Goal: Task Accomplishment & Management: Complete application form

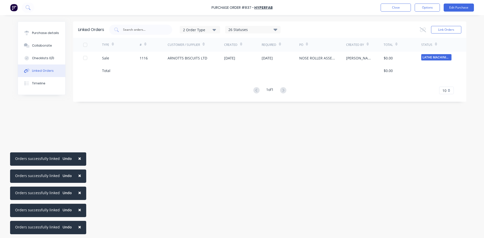
click at [394, 9] on button "Close" at bounding box center [396, 8] width 30 height 8
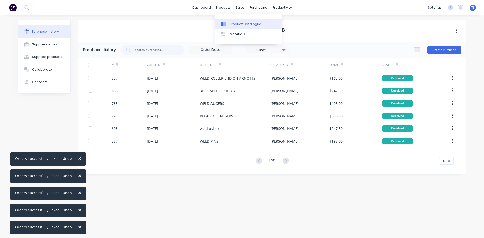
click at [240, 23] on div "Product Catalogue" at bounding box center [245, 24] width 31 height 5
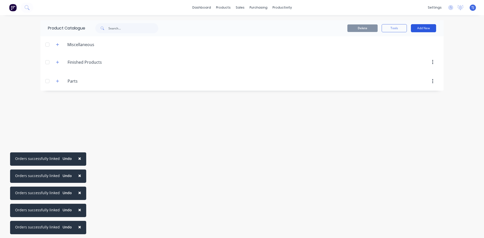
click at [431, 30] on button "Add New" at bounding box center [423, 28] width 25 height 8
click at [416, 51] on div "Product" at bounding box center [412, 51] width 39 height 7
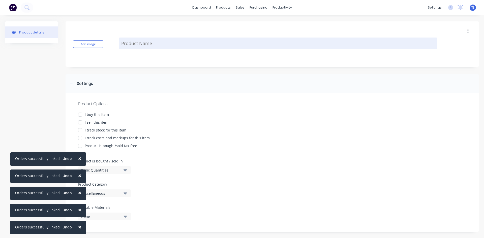
click at [124, 44] on textarea at bounding box center [278, 44] width 319 height 12
type textarea "x"
type textarea "2"
type textarea "x"
type textarea "20"
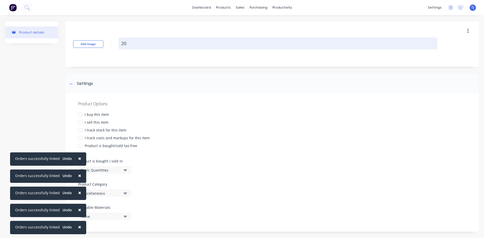
type textarea "x"
type textarea "202"
type textarea "x"
type textarea "2025"
type textarea "x"
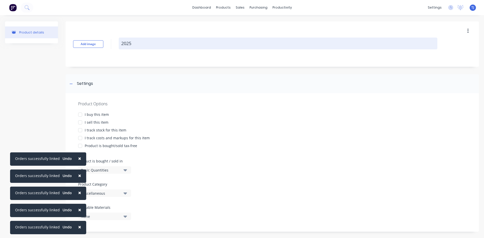
type textarea "20250"
type textarea "x"
type textarea "202508"
type textarea "x"
type textarea "2025082"
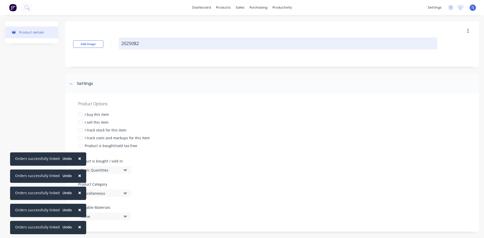
type textarea "x"
type textarea "20250827"
type textarea "x"
type textarea "20250827-"
type textarea "x"
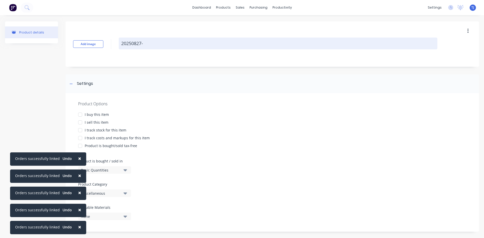
type textarea "20250827-C"
type textarea "x"
type textarea "20250827-CR"
type textarea "x"
type textarea "20250827-CRO"
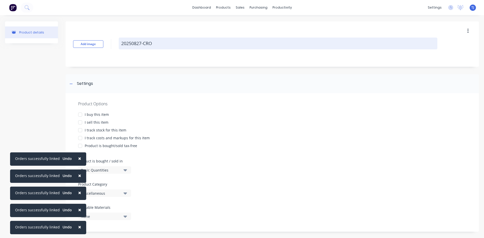
type textarea "x"
type textarea "20250827-CROS"
type textarea "x"
type textarea "20250827-CROS"
type textarea "x"
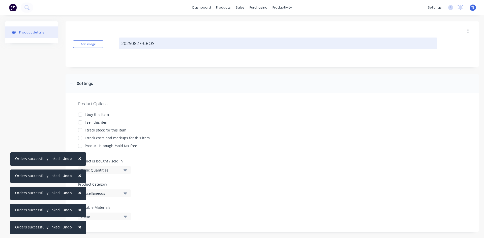
type textarea "20250827-CROS C"
type textarea "x"
type textarea "20250827-CROS CR"
type textarea "x"
type textarea "20250827-CROS CRO"
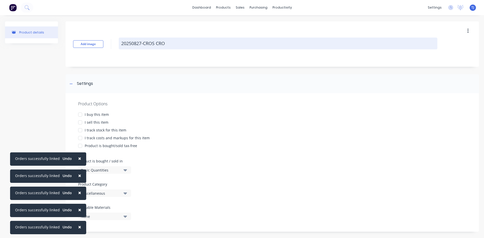
type textarea "x"
type textarea "20250827-CROS CROS"
type textarea "x"
type textarea "20250827-CROS CROSS"
type textarea "x"
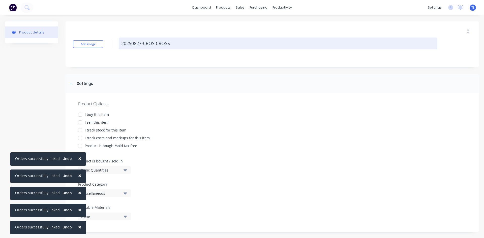
type textarea "20250827-CROS CROSSB"
type textarea "x"
type textarea "20250827-CROS CROSSBR"
type textarea "x"
type textarea "20250827-CROS CROSSBRA"
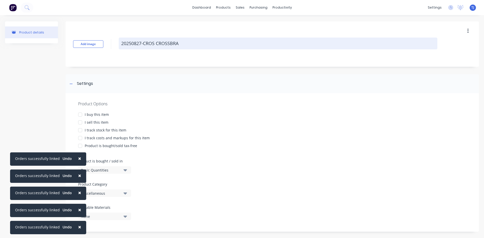
type textarea "x"
type textarea "20250827-CROS CROSSBRAC"
type textarea "x"
type textarea "20250827-CROS CROSSBRACE"
type textarea "x"
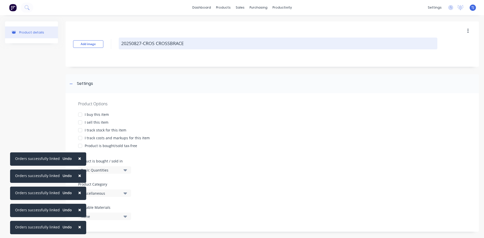
type textarea "20250827-CROS CROSSBRACE"
type textarea "x"
type textarea "20250827-CROS CROSSBRACE A"
type textarea "x"
type textarea "20250827-CROS CROSSBRACE AS"
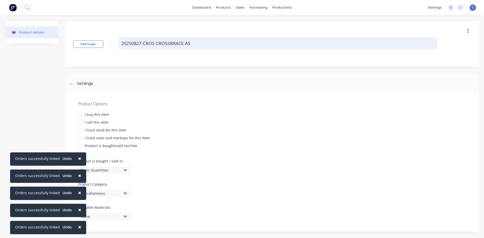
type textarea "x"
type textarea "20250827-CROS CROSSBRACE ASS"
type textarea "x"
type textarea "20250827-CROS CROSSBRACE ASSE"
type textarea "x"
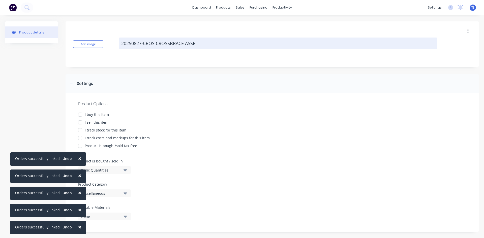
type textarea "20250827-CROS CROSSBRACE ASSEM"
type textarea "x"
type textarea "20250827-CROS CROSSBRACE ASSEMB"
type textarea "x"
type textarea "20250827-CROS CROSSBRACE ASSEMBL"
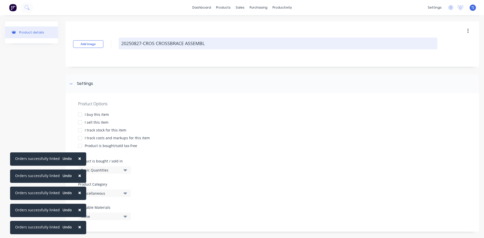
type textarea "x"
type textarea "20250827-CROS CROSSBRACE ASSEMBLY"
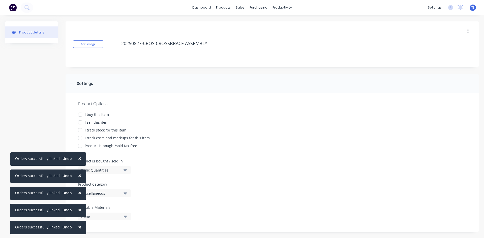
click at [80, 123] on div at bounding box center [80, 122] width 10 height 10
type textarea "x"
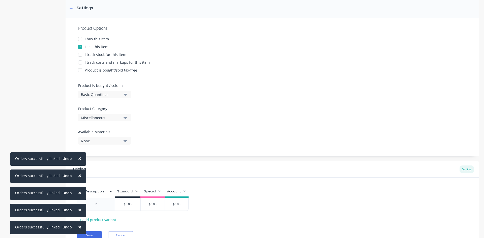
scroll to position [98, 0]
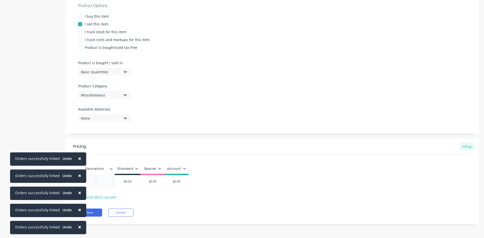
type textarea "20250827-CROS CROSSBRACE ASSEMBLY"
type textarea "x"
type textarea "20250827-CROS CROSSBRACE ASSEMBLY"
click at [105, 183] on div at bounding box center [95, 181] width 25 height 7
click at [98, 212] on button "Save" at bounding box center [89, 213] width 25 height 8
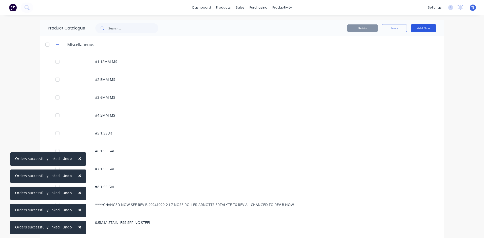
click at [425, 25] on button "Add New" at bounding box center [423, 28] width 25 height 8
click at [424, 26] on button "Add New" at bounding box center [423, 28] width 25 height 8
click at [423, 28] on button "Add New" at bounding box center [423, 28] width 25 height 8
click at [402, 50] on div "Product" at bounding box center [412, 51] width 39 height 7
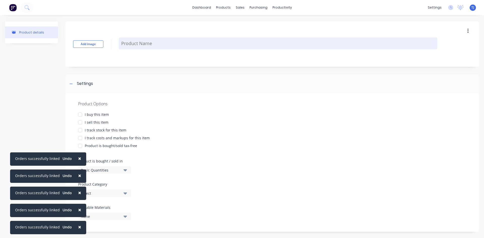
click at [152, 48] on textarea at bounding box center [278, 44] width 319 height 12
type textarea "x"
type textarea "2"
type textarea "x"
type textarea "20"
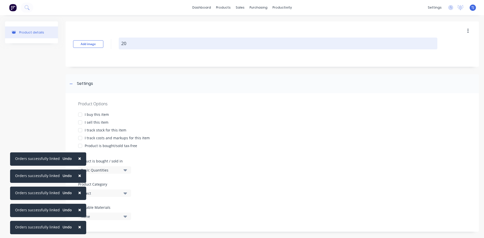
type textarea "x"
type textarea "202"
type textarea "x"
type textarea "2025"
type textarea "x"
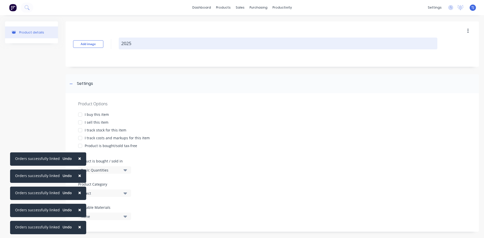
type textarea "20250"
type textarea "x"
type textarea "202508"
type textarea "x"
type textarea "2025082"
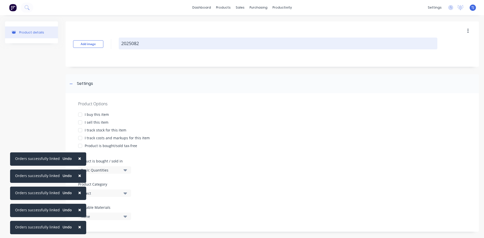
type textarea "x"
type textarea "20250827"
type textarea "x"
type textarea "20250827-"
type textarea "x"
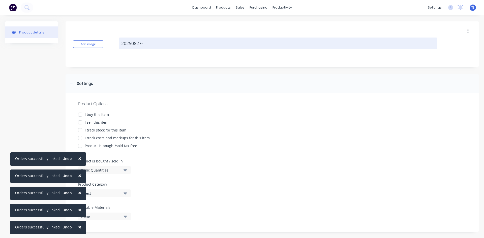
type textarea "20250827-L"
type textarea "x"
type textarea "20250827-LH"
type textarea "x"
type textarea "20250827-LHS"
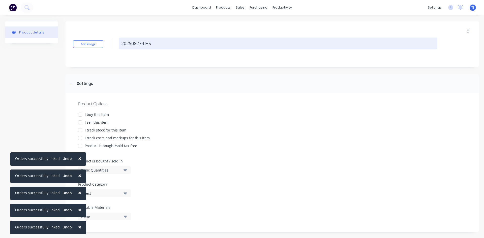
type textarea "x"
type textarea "20250827-LHS"
type textarea "x"
type textarea "20250827-LHS B"
type textarea "x"
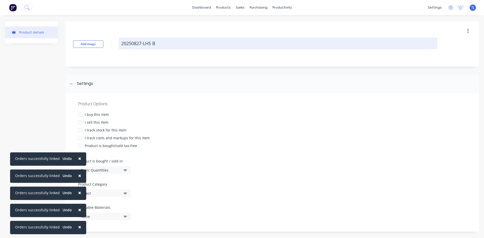
type textarea "20250827-LHS BO"
type textarea "x"
type textarea "20250827-LHS BOX"
type textarea "x"
type textarea "20250827-LHS BOX"
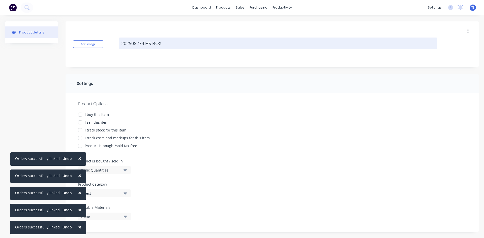
type textarea "x"
type textarea "20250827-LHS BOX A"
type textarea "x"
type textarea "20250827-LHS BOX AS"
type textarea "x"
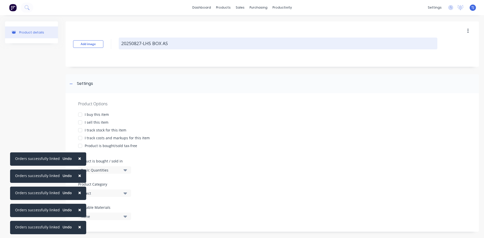
type textarea "20250827-LHS BOX ASS"
type textarea "x"
type textarea "20250827-LHS BOX ASSE"
type textarea "x"
type textarea "20250827-LHS BOX ASSEM"
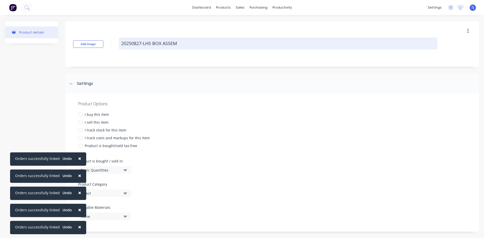
type textarea "x"
type textarea "20250827-LHS BOX ASSEMB"
type textarea "x"
type textarea "20250827-LHS BOX ASSEMBL"
type textarea "x"
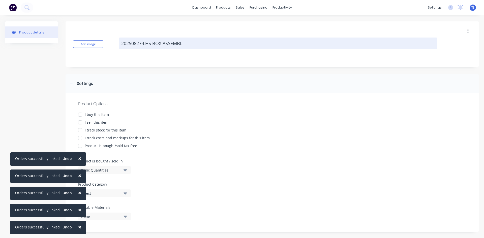
type textarea "20250827-LHS BOX ASSEMBLY"
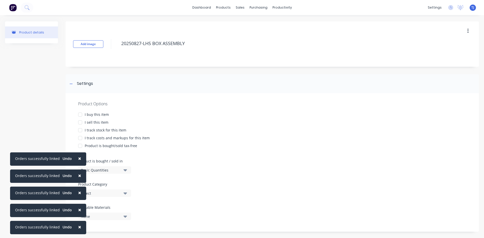
click at [80, 123] on div at bounding box center [80, 122] width 10 height 10
type textarea "x"
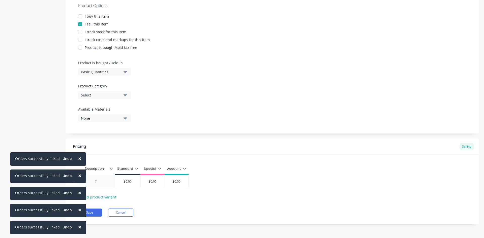
click at [113, 181] on div at bounding box center [96, 181] width 38 height 13
type textarea "20250827-LHS BOX ASSEMBLY"
type textarea "x"
type textarea "20250827-LHS BOX ASSEMBLY"
click at [102, 184] on div at bounding box center [95, 181] width 25 height 7
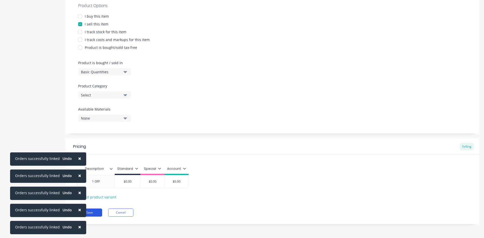
click at [89, 211] on button "Save" at bounding box center [89, 213] width 25 height 8
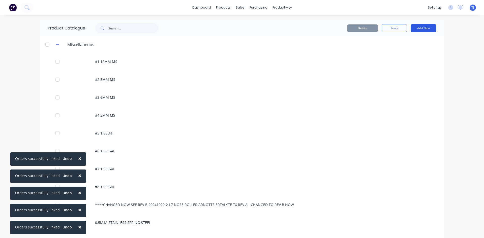
click at [425, 25] on button "Add New" at bounding box center [423, 28] width 25 height 8
click at [414, 49] on div "Product" at bounding box center [412, 51] width 39 height 7
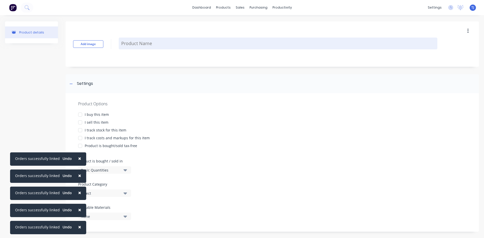
click at [216, 38] on textarea at bounding box center [278, 44] width 319 height 12
type textarea "x"
type textarea "2"
type textarea "x"
type textarea "20"
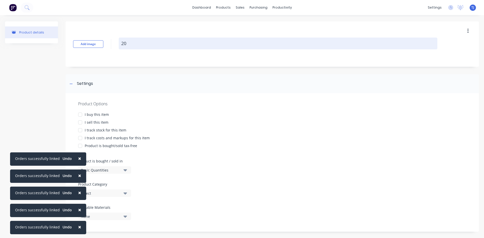
type textarea "x"
type textarea "202"
type textarea "x"
type textarea "2025"
type textarea "x"
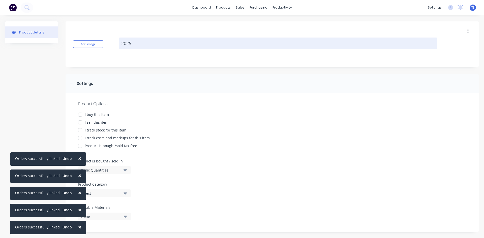
type textarea "20250"
type textarea "x"
type textarea "202508"
type textarea "x"
type textarea "2025082"
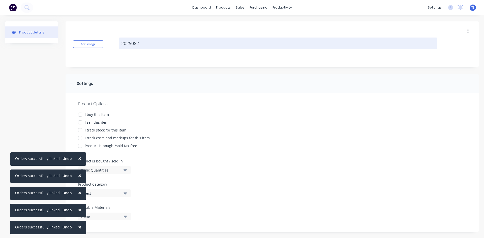
type textarea "x"
type textarea "20250827"
type textarea "x"
type textarea "20250827-"
type textarea "x"
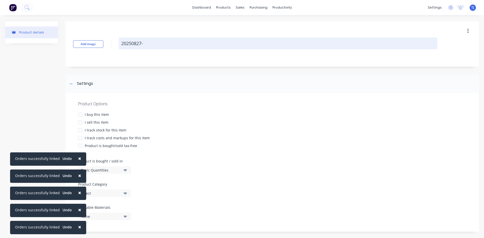
type textarea "20250827-R"
type textarea "x"
type textarea "20250827-RH"
type textarea "x"
type textarea "20250827-RHS"
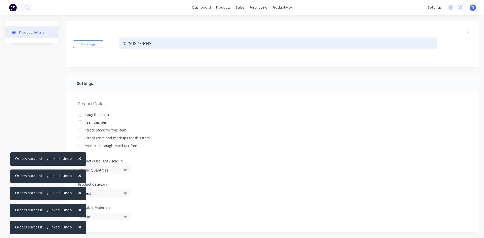
type textarea "x"
type textarea "20250827-RHS"
type textarea "x"
type textarea "20250827-RHS B"
type textarea "x"
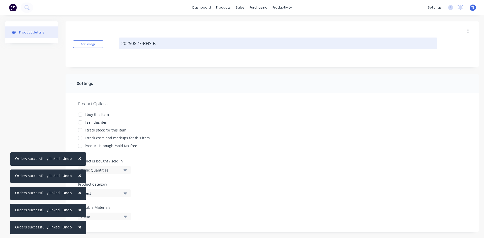
type textarea "20250827-RHS BO"
type textarea "x"
type textarea "20250827-RHS BOX"
type textarea "x"
type textarea "20250827-RHS BOX"
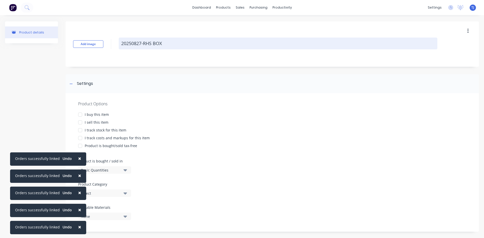
type textarea "x"
type textarea "20250827-RHS BOX A"
type textarea "x"
type textarea "20250827-RHS BOX AS"
type textarea "x"
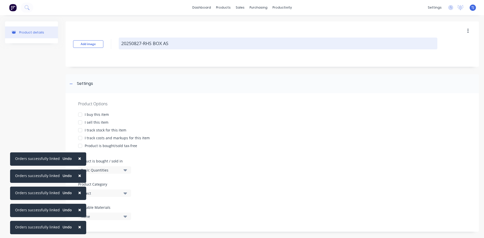
type textarea "20250827-RHS BOX ASS"
type textarea "x"
type textarea "20250827-RHS BOX ASSE"
type textarea "x"
type textarea "20250827-RHS BOX ASSEM"
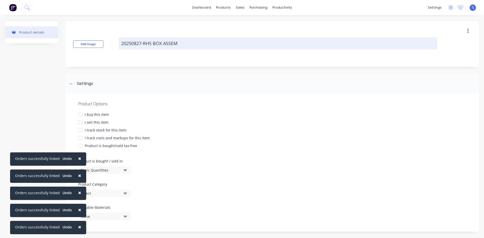
type textarea "x"
type textarea "20250827-RHS BOX ASSEMB"
type textarea "x"
type textarea "20250827-RHS BOX ASSEMBL"
type textarea "x"
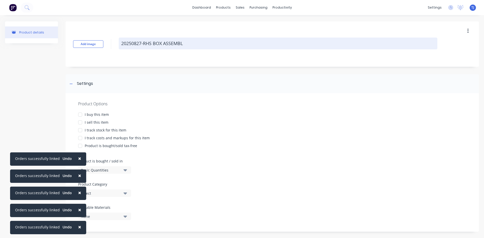
type textarea "20250827-RHS BOX ASSEMBLY"
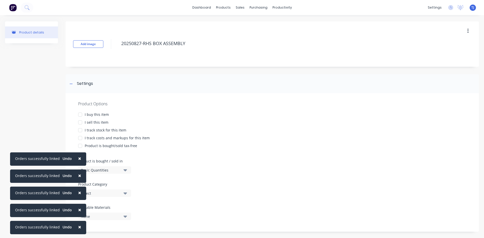
click at [81, 123] on div at bounding box center [80, 122] width 10 height 10
type textarea "x"
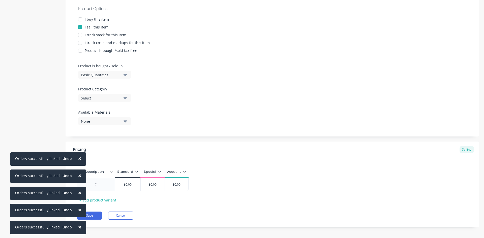
scroll to position [98, 0]
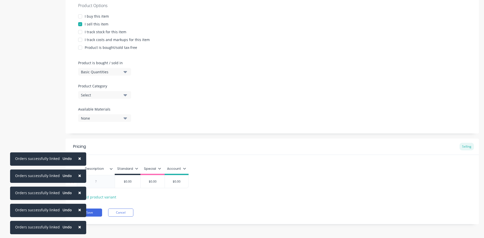
click at [104, 186] on div at bounding box center [96, 181] width 38 height 13
type textarea "20250827-RHS BOX ASSEMBLY"
type textarea "x"
type textarea "20250827-RHS BOX ASSEMBLY"
click at [86, 179] on div at bounding box center [95, 181] width 25 height 7
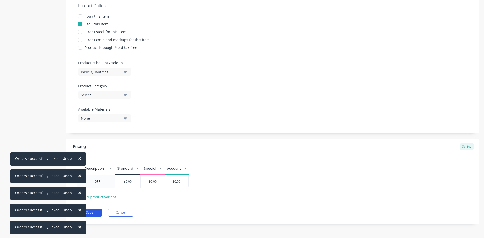
click at [88, 214] on button "Save" at bounding box center [89, 213] width 25 height 8
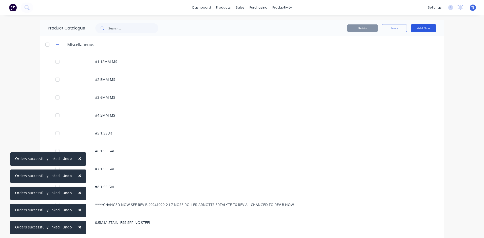
click at [426, 28] on button "Add New" at bounding box center [423, 28] width 25 height 8
click at [417, 54] on div "Product" at bounding box center [412, 51] width 39 height 7
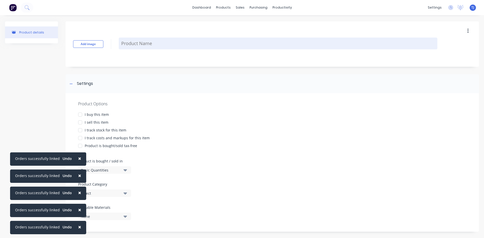
click at [141, 46] on textarea at bounding box center [278, 44] width 319 height 12
type textarea "x"
type textarea "2"
type textarea "x"
type textarea "20"
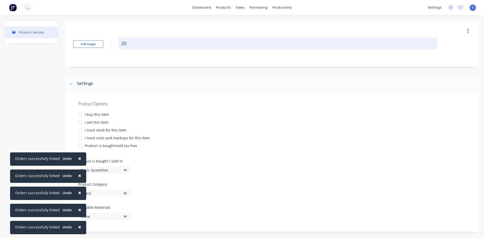
type textarea "x"
type textarea "202"
type textarea "x"
type textarea "2025"
type textarea "x"
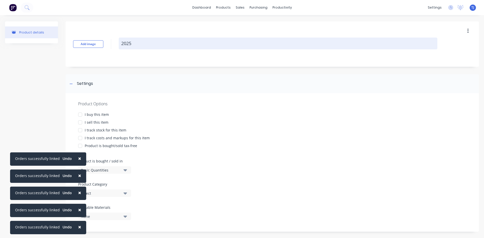
type textarea "20250"
type textarea "x"
type textarea "202508"
type textarea "x"
type textarea "2025082"
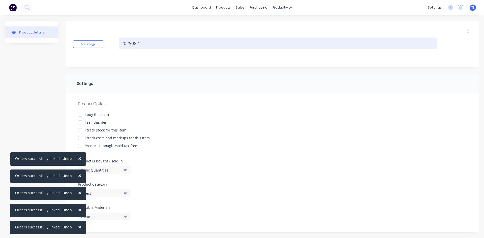
type textarea "x"
type textarea "20250827"
type textarea "x"
type textarea "20250827."
type textarea "x"
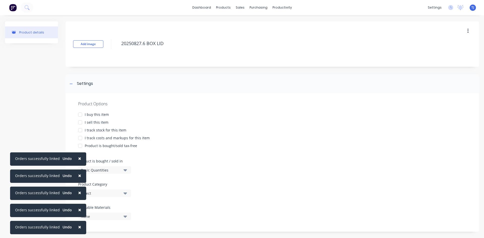
click at [79, 123] on div at bounding box center [80, 122] width 10 height 10
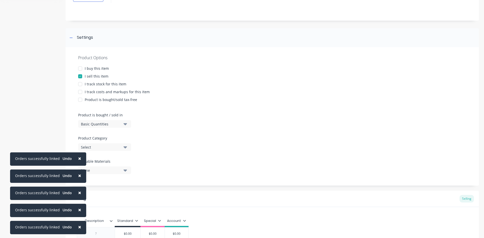
scroll to position [98, 0]
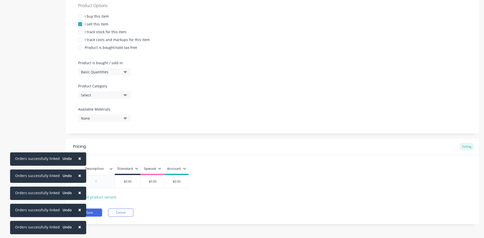
click at [95, 182] on div at bounding box center [95, 181] width 25 height 7
click at [96, 216] on button "Save" at bounding box center [89, 213] width 25 height 8
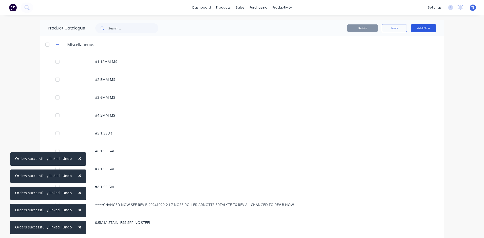
click at [416, 28] on button "Add New" at bounding box center [423, 28] width 25 height 8
click at [410, 51] on div "Product" at bounding box center [412, 51] width 39 height 7
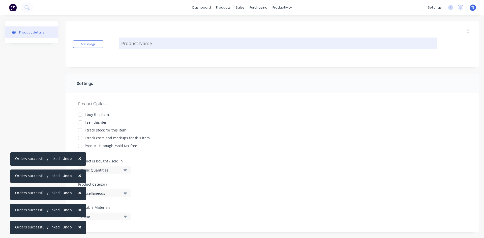
click at [126, 48] on textarea at bounding box center [278, 44] width 319 height 12
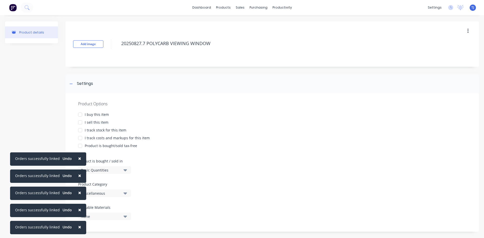
click at [79, 123] on div at bounding box center [80, 122] width 10 height 10
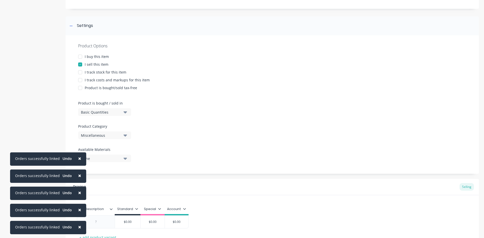
scroll to position [76, 0]
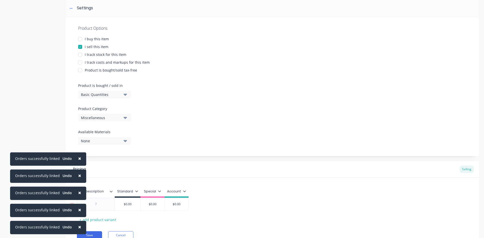
click at [101, 202] on div at bounding box center [95, 204] width 25 height 7
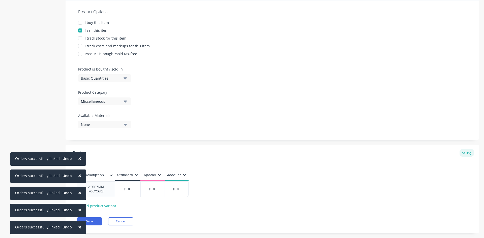
scroll to position [101, 0]
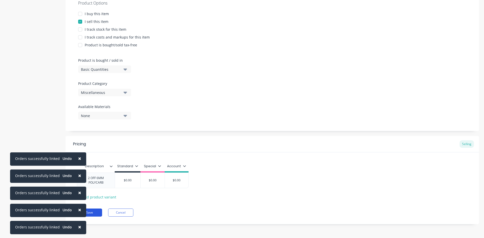
click at [95, 212] on button "Save" at bounding box center [89, 213] width 25 height 8
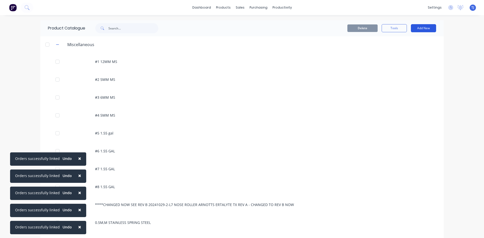
click at [415, 31] on button "Add New" at bounding box center [423, 28] width 25 height 8
click at [398, 50] on div "Product" at bounding box center [412, 51] width 39 height 7
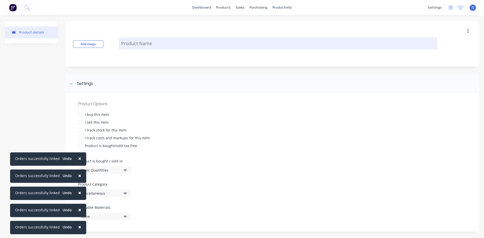
click at [146, 45] on textarea at bounding box center [278, 44] width 319 height 12
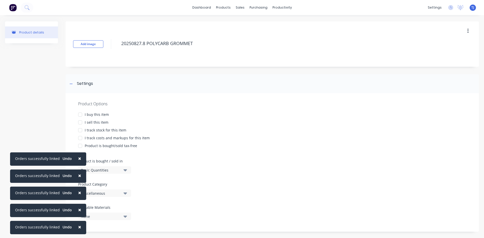
click at [80, 123] on div at bounding box center [80, 122] width 10 height 10
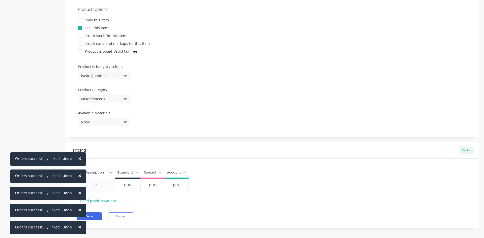
scroll to position [98, 0]
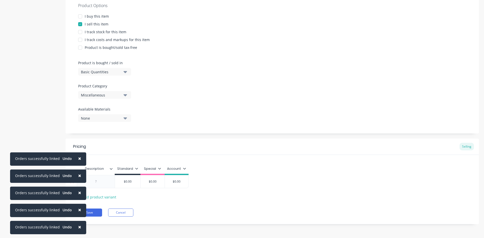
click at [103, 183] on div at bounding box center [95, 181] width 25 height 7
click at [89, 214] on button "Save" at bounding box center [89, 215] width 25 height 8
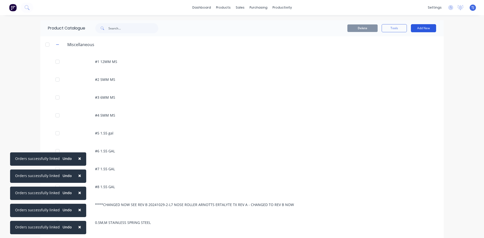
click at [416, 30] on button "Add New" at bounding box center [423, 28] width 25 height 8
click at [405, 49] on div "Product" at bounding box center [412, 51] width 39 height 7
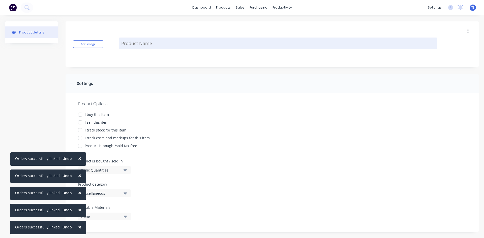
click at [142, 42] on textarea at bounding box center [278, 44] width 319 height 12
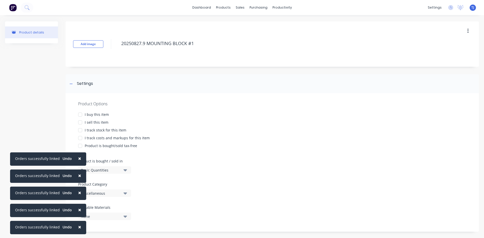
click at [80, 124] on div at bounding box center [80, 122] width 10 height 10
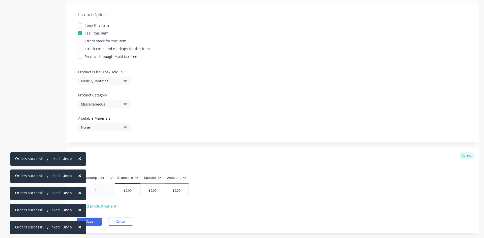
scroll to position [98, 0]
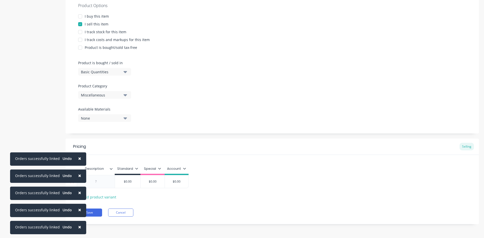
click at [99, 183] on div at bounding box center [95, 181] width 25 height 7
click at [98, 214] on button "Save" at bounding box center [89, 213] width 25 height 8
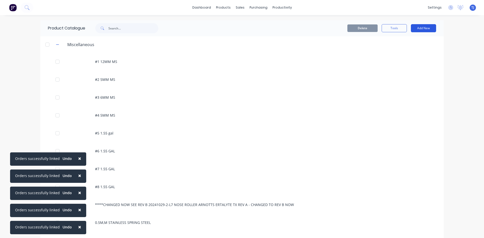
click at [431, 27] on button "Add New" at bounding box center [423, 28] width 25 height 8
click at [411, 50] on div "Product" at bounding box center [412, 51] width 39 height 7
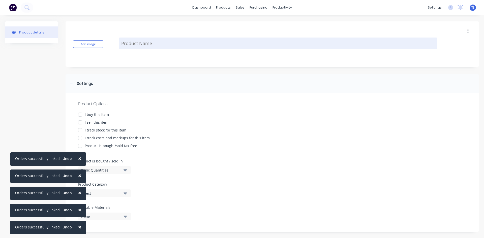
click at [144, 44] on textarea at bounding box center [278, 44] width 319 height 12
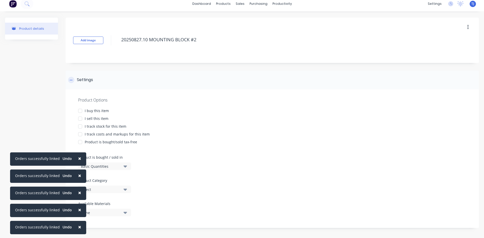
scroll to position [5, 0]
click at [82, 118] on div at bounding box center [80, 117] width 10 height 10
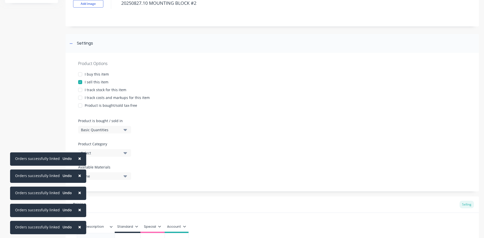
scroll to position [98, 0]
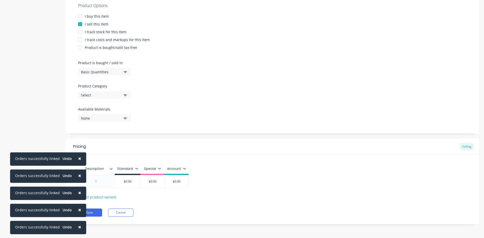
click at [99, 181] on div at bounding box center [95, 181] width 25 height 7
click at [95, 210] on button "Save" at bounding box center [89, 213] width 25 height 8
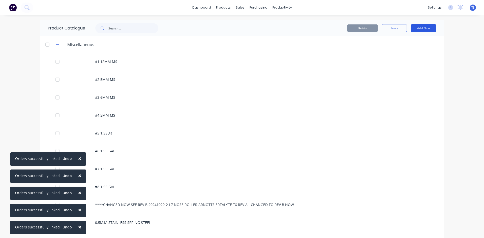
click at [424, 30] on button "Add New" at bounding box center [423, 28] width 25 height 8
click at [415, 51] on div "Product" at bounding box center [412, 51] width 39 height 7
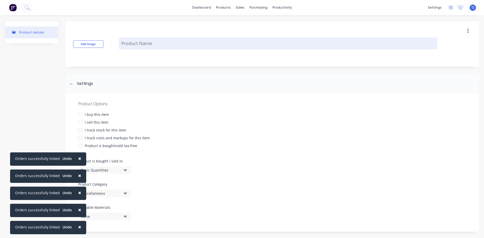
click at [166, 49] on textarea at bounding box center [278, 44] width 319 height 12
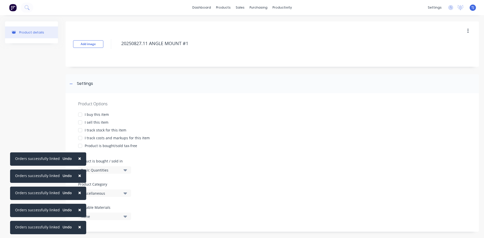
click at [79, 121] on div at bounding box center [80, 122] width 10 height 10
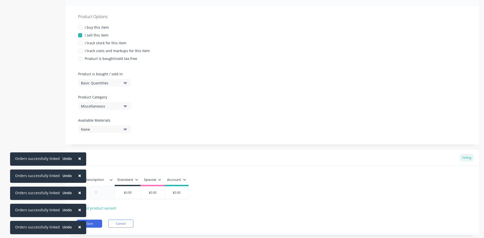
scroll to position [98, 0]
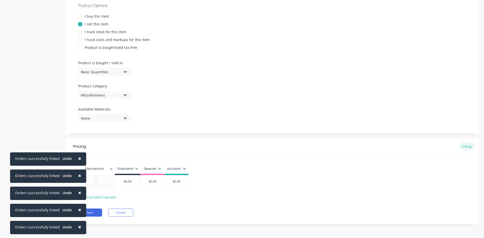
click at [106, 185] on div at bounding box center [96, 181] width 38 height 13
click at [102, 182] on div at bounding box center [95, 181] width 25 height 7
click at [93, 212] on button "Save" at bounding box center [89, 213] width 25 height 8
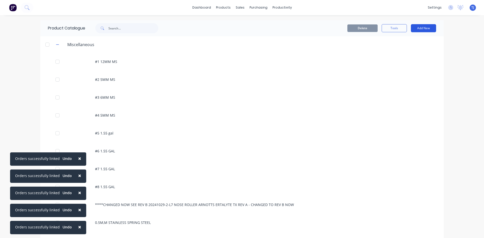
click at [417, 28] on button "Add New" at bounding box center [423, 28] width 25 height 8
click at [406, 50] on div "Product" at bounding box center [412, 51] width 39 height 7
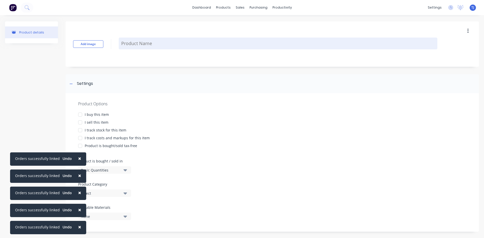
click at [131, 42] on textarea at bounding box center [278, 44] width 319 height 12
click at [131, 41] on textarea "20250827.12" at bounding box center [278, 44] width 319 height 12
drag, startPoint x: 132, startPoint y: 45, endPoint x: 171, endPoint y: 46, distance: 38.6
click at [171, 46] on textarea "2025 ANGLE MOUNT #20827.12" at bounding box center [278, 44] width 319 height 12
click at [159, 42] on textarea "20250827.12" at bounding box center [278, 44] width 319 height 12
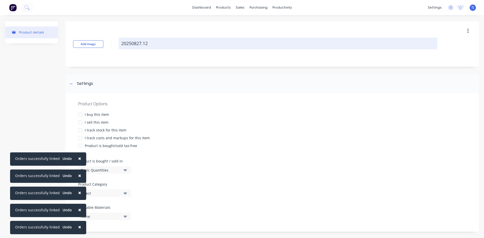
paste textarea "ANGLE MOUNT #2"
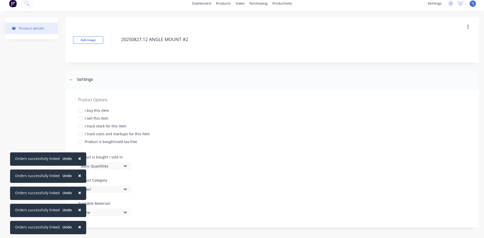
scroll to position [5, 0]
click at [79, 117] on div at bounding box center [80, 117] width 10 height 10
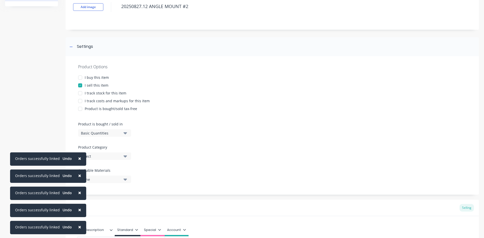
scroll to position [98, 0]
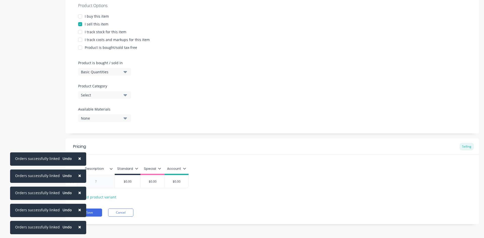
click at [98, 181] on div at bounding box center [95, 181] width 25 height 7
click at [99, 181] on div at bounding box center [95, 181] width 25 height 7
click at [94, 214] on button "Save" at bounding box center [89, 213] width 25 height 8
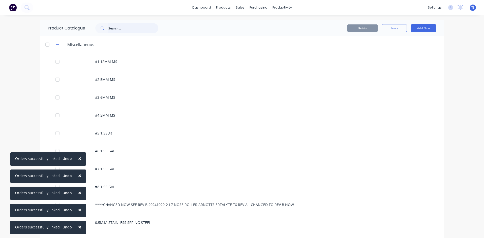
click at [133, 31] on input "text" at bounding box center [133, 28] width 50 height 10
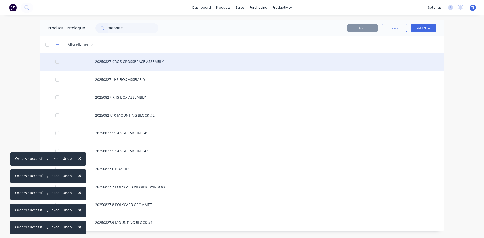
click at [154, 63] on div "20250827-CROS CROSSBRACE ASSEMBLY" at bounding box center [241, 62] width 403 height 18
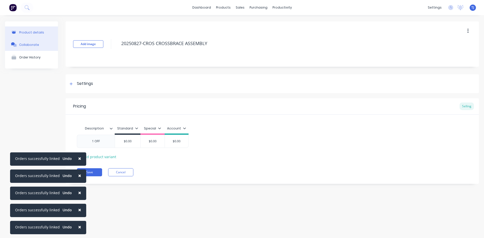
click at [27, 46] on div "Collaborate" at bounding box center [29, 45] width 20 height 4
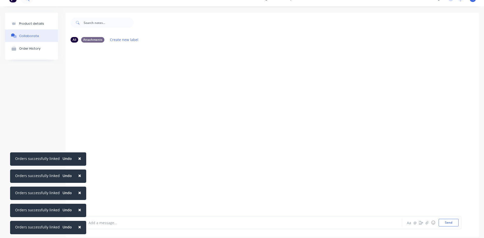
scroll to position [14, 0]
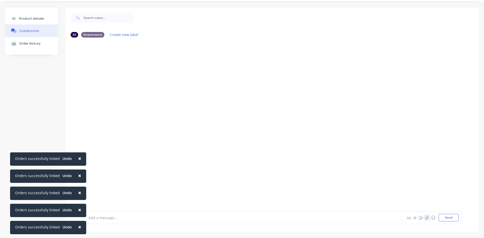
click at [425, 218] on icon "button" at bounding box center [426, 218] width 3 height 4
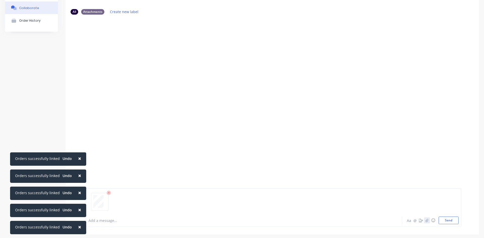
scroll to position [40, 0]
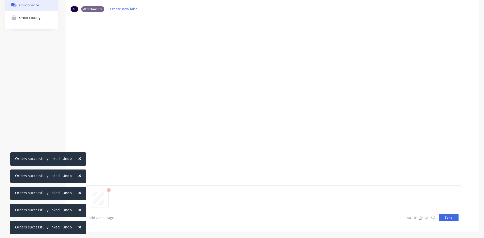
click at [450, 220] on button "Send" at bounding box center [449, 218] width 20 height 8
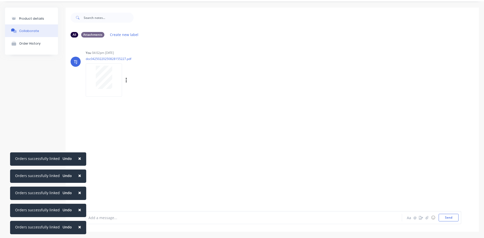
click at [113, 76] on div at bounding box center [104, 77] width 32 height 23
click at [126, 78] on icon "button" at bounding box center [126, 80] width 1 height 5
click at [163, 93] on button "Auto-attach to new orders" at bounding box center [159, 94] width 57 height 12
click at [208, 91] on label at bounding box center [208, 91] width 0 height 0
click at [200, 93] on input "checkbox" at bounding box center [198, 93] width 4 height 5
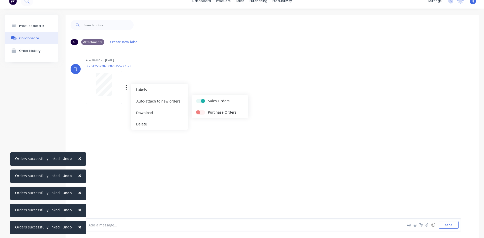
scroll to position [0, 0]
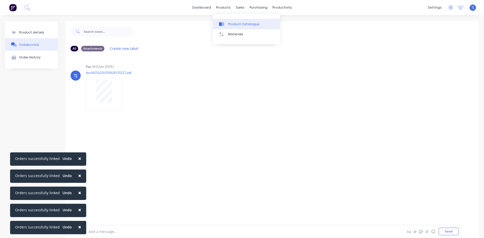
click at [230, 23] on div "Product Catalogue" at bounding box center [243, 24] width 31 height 5
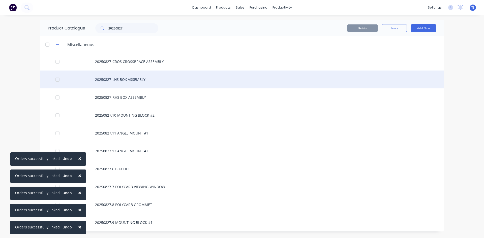
click at [135, 80] on div "20250827-LHS BOX ASSEMBLY" at bounding box center [241, 80] width 403 height 18
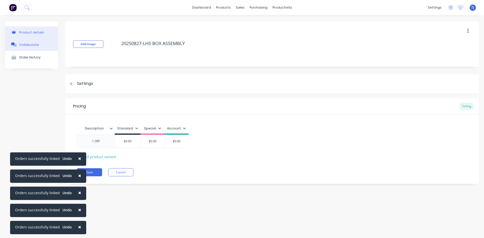
click at [23, 45] on div "Collaborate" at bounding box center [29, 45] width 20 height 4
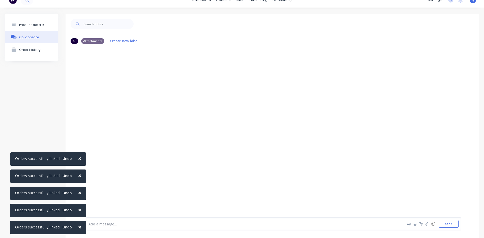
scroll to position [14, 0]
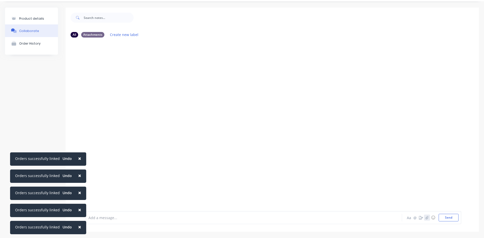
click at [425, 218] on icon "button" at bounding box center [426, 218] width 3 height 4
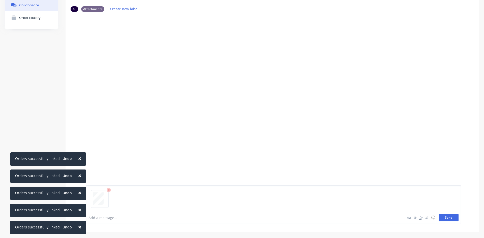
click at [443, 216] on button "Send" at bounding box center [449, 218] width 20 height 8
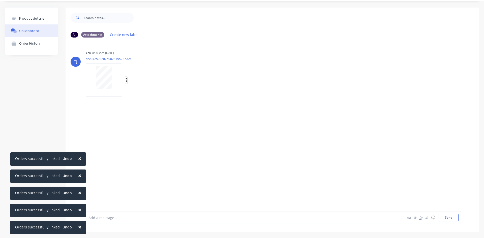
click at [126, 80] on icon "button" at bounding box center [126, 80] width 1 height 5
click at [159, 92] on button "Auto-attach to new orders" at bounding box center [159, 94] width 57 height 12
click at [208, 91] on label at bounding box center [208, 91] width 0 height 0
click at [200, 94] on input "checkbox" at bounding box center [198, 93] width 4 height 5
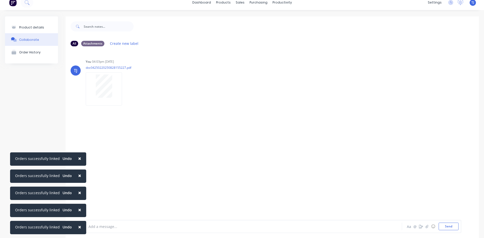
scroll to position [0, 0]
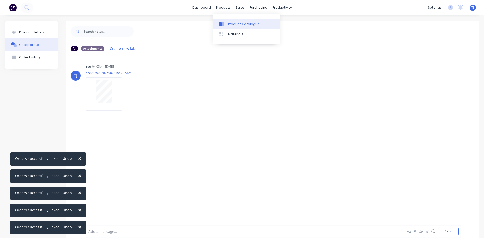
click at [228, 24] on div "Product Catalogue" at bounding box center [243, 24] width 31 height 5
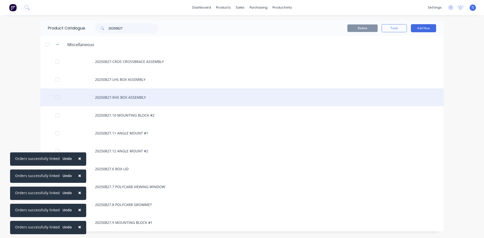
click at [138, 96] on div "20250827-RHS BOX ASSEMBLY" at bounding box center [241, 97] width 403 height 18
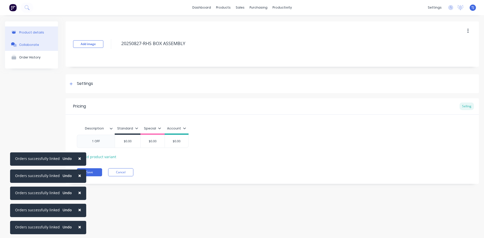
click at [35, 44] on div "Collaborate" at bounding box center [29, 45] width 20 height 4
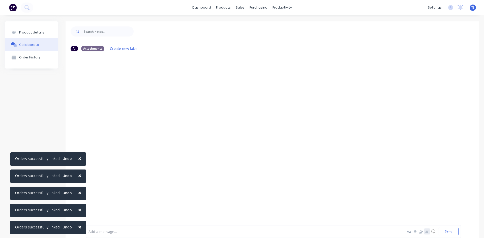
click at [425, 231] on icon "button" at bounding box center [426, 231] width 3 height 3
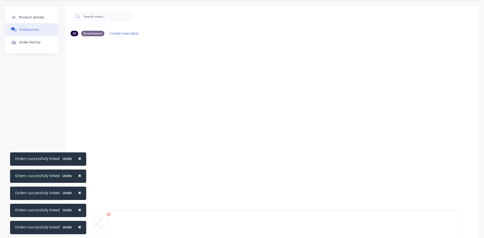
scroll to position [40, 0]
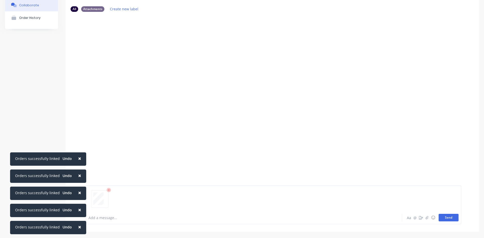
click at [445, 218] on button "Send" at bounding box center [449, 218] width 20 height 8
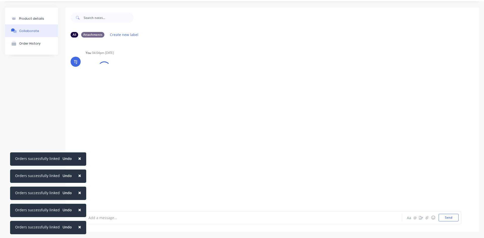
scroll to position [14, 0]
click at [125, 80] on button "button" at bounding box center [126, 80] width 2 height 7
click at [152, 92] on button "Auto-attach to new orders" at bounding box center [159, 94] width 57 height 12
click at [208, 91] on label at bounding box center [208, 91] width 0 height 0
click at [200, 93] on input "checkbox" at bounding box center [198, 93] width 4 height 5
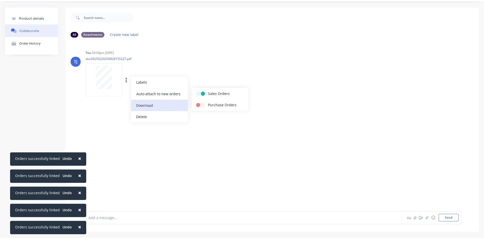
scroll to position [0, 0]
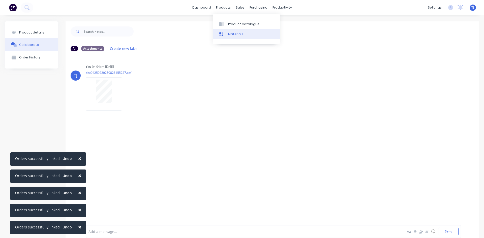
click at [232, 30] on link "Materials" at bounding box center [246, 34] width 67 height 10
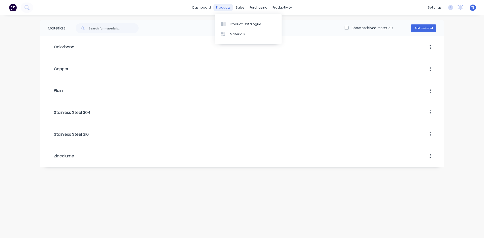
click at [230, 10] on div "products" at bounding box center [223, 8] width 20 height 8
click at [236, 26] on div "Product Catalogue" at bounding box center [245, 24] width 31 height 5
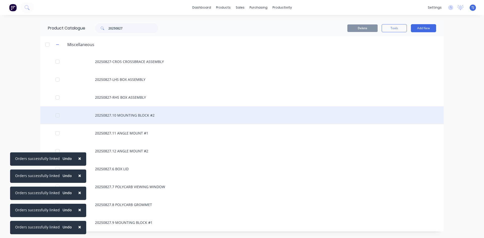
click at [139, 114] on div "20250827.10 MOUNTING BLOCK #2" at bounding box center [241, 115] width 403 height 18
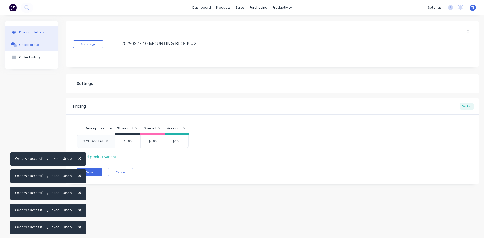
click at [37, 44] on button "Collaborate" at bounding box center [31, 44] width 53 height 13
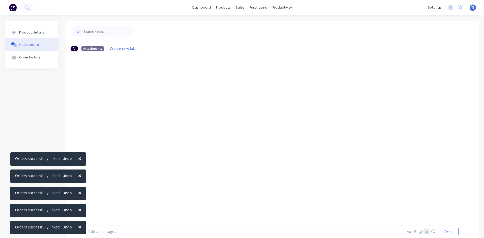
click at [425, 232] on icon "button" at bounding box center [426, 232] width 3 height 4
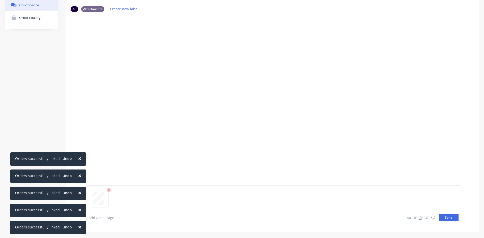
click at [440, 217] on button "Send" at bounding box center [449, 218] width 20 height 8
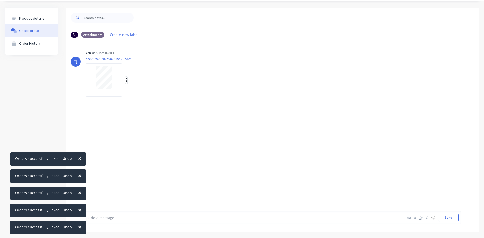
click at [126, 81] on icon "button" at bounding box center [127, 80] width 2 height 6
click at [162, 97] on button "Auto-attach to new orders" at bounding box center [159, 94] width 57 height 12
click at [208, 91] on label at bounding box center [208, 91] width 0 height 0
click at [200, 94] on input "checkbox" at bounding box center [198, 93] width 4 height 5
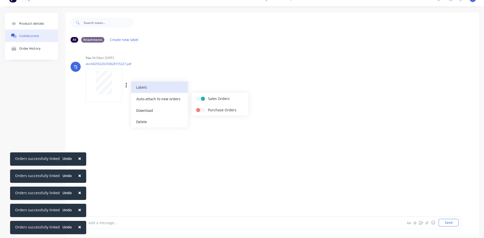
scroll to position [0, 0]
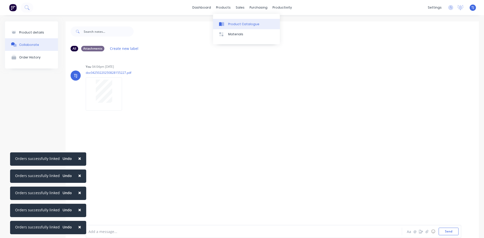
click at [234, 24] on div "Product Catalogue" at bounding box center [243, 24] width 31 height 5
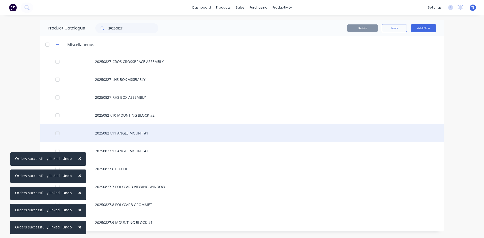
click at [132, 132] on div "20250827.11 ANGLE MOUNT #1" at bounding box center [241, 133] width 403 height 18
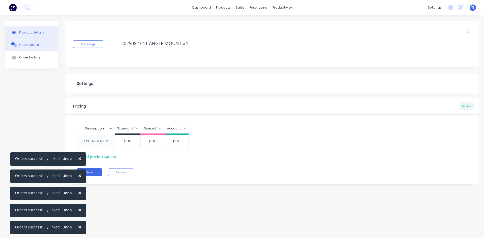
click at [38, 46] on button "Collaborate" at bounding box center [31, 44] width 53 height 13
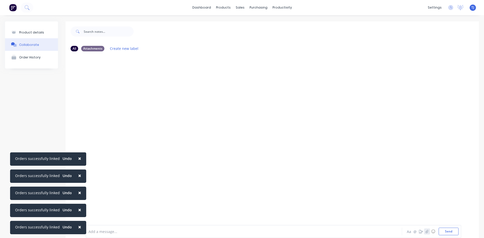
click at [425, 233] on button "button" at bounding box center [427, 232] width 6 height 6
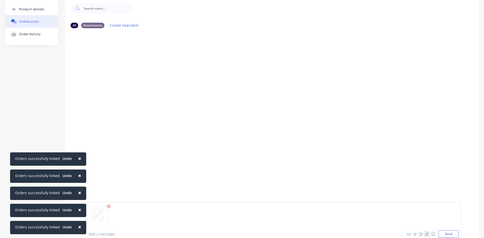
scroll to position [40, 0]
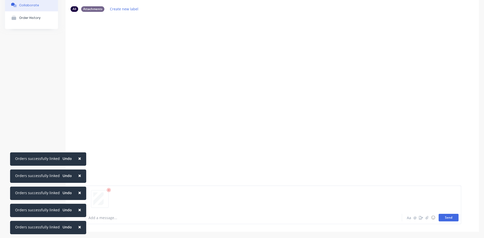
click at [451, 216] on button "Send" at bounding box center [449, 218] width 20 height 8
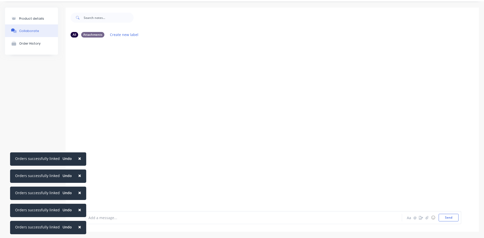
scroll to position [14, 0]
click at [126, 82] on icon "button" at bounding box center [127, 80] width 2 height 6
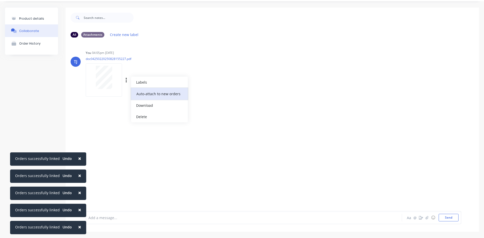
click at [148, 92] on button "Auto-attach to new orders" at bounding box center [159, 94] width 57 height 12
click at [208, 91] on label at bounding box center [208, 91] width 0 height 0
click at [200, 94] on input "checkbox" at bounding box center [198, 93] width 4 height 5
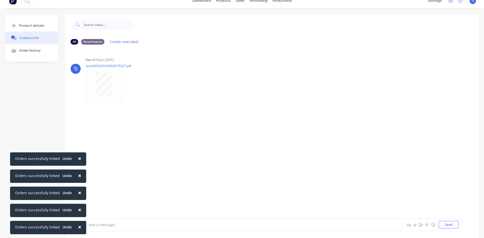
scroll to position [0, 0]
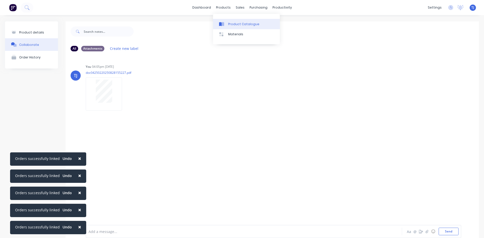
click at [233, 25] on div "Product Catalogue" at bounding box center [243, 24] width 31 height 5
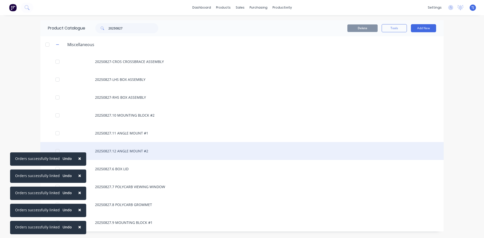
click at [132, 152] on div "20250827.12 ANGLE MOUNT #2" at bounding box center [241, 151] width 403 height 18
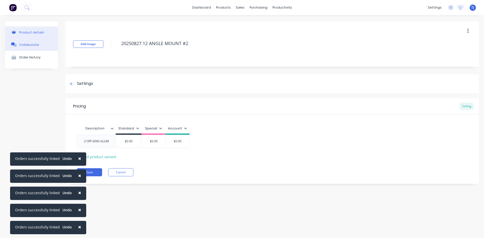
click at [32, 46] on div "Collaborate" at bounding box center [29, 45] width 20 height 4
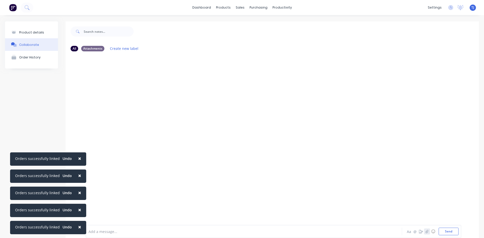
click at [424, 232] on button "button" at bounding box center [427, 232] width 6 height 6
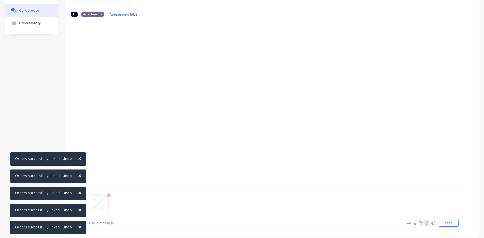
scroll to position [40, 0]
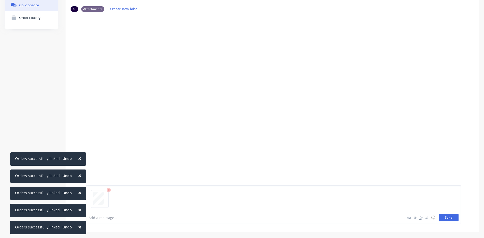
click at [449, 216] on button "Send" at bounding box center [449, 218] width 20 height 8
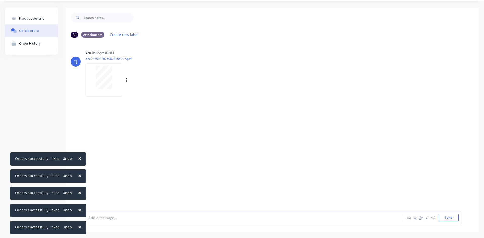
click at [125, 81] on div "Labels Auto-attach to new orders Sales Orders Purchase Orders Download Delete" at bounding box center [152, 80] width 57 height 7
click at [125, 81] on button "button" at bounding box center [126, 80] width 2 height 7
click at [151, 96] on button "Auto-attach to new orders" at bounding box center [159, 94] width 57 height 12
click at [208, 91] on label at bounding box center [208, 91] width 0 height 0
click at [200, 94] on input "checkbox" at bounding box center [198, 93] width 4 height 5
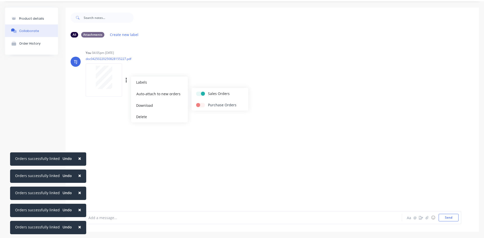
scroll to position [0, 0]
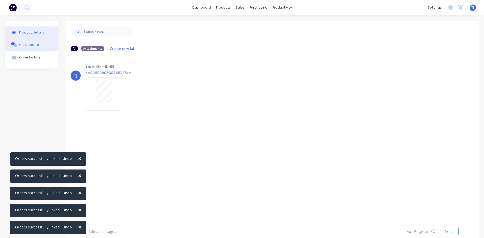
click at [42, 31] on button "Product details" at bounding box center [31, 32] width 53 height 12
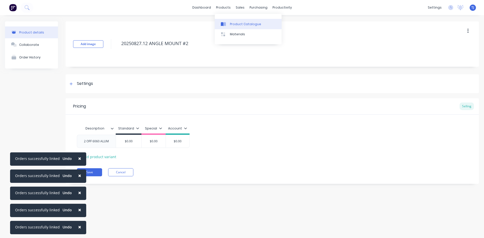
click at [239, 23] on div "Product Catalogue" at bounding box center [245, 24] width 31 height 5
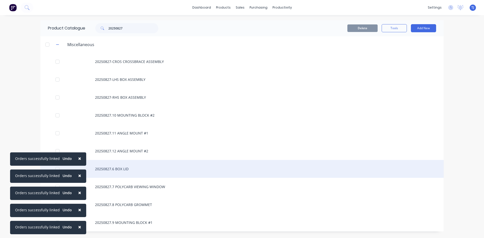
click at [127, 169] on div "20250827.6 BOX LID" at bounding box center [241, 169] width 403 height 18
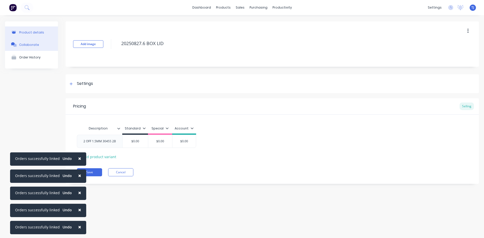
click at [32, 45] on div "Collaborate" at bounding box center [29, 45] width 20 height 4
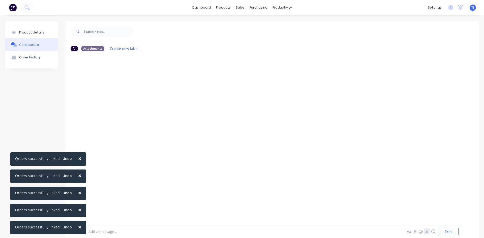
click at [425, 233] on icon "button" at bounding box center [426, 231] width 3 height 3
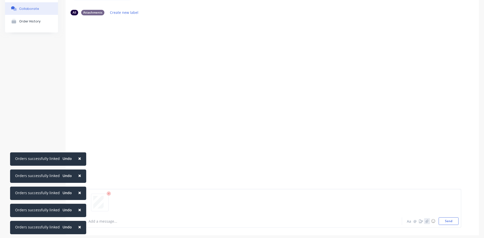
scroll to position [40, 0]
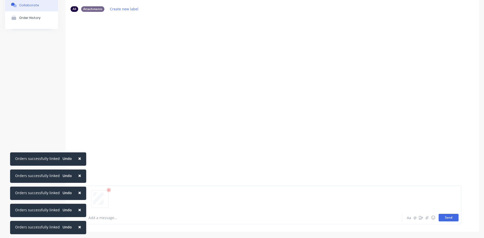
click at [443, 220] on button "Send" at bounding box center [449, 218] width 20 height 8
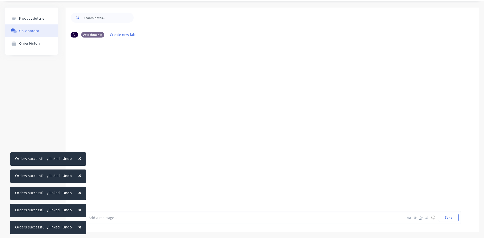
scroll to position [14, 0]
click at [113, 74] on div at bounding box center [104, 77] width 32 height 23
click at [125, 80] on div "Labels Auto-attach to new orders Sales Orders Purchase Orders Download Delete" at bounding box center [152, 80] width 57 height 7
click at [127, 81] on icon "button" at bounding box center [127, 80] width 2 height 6
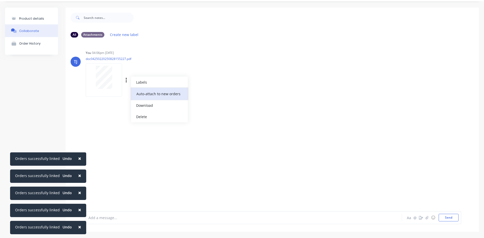
click at [148, 92] on button "Auto-attach to new orders" at bounding box center [159, 94] width 57 height 12
click at [208, 91] on label at bounding box center [208, 91] width 0 height 0
click at [200, 93] on input "checkbox" at bounding box center [198, 93] width 4 height 5
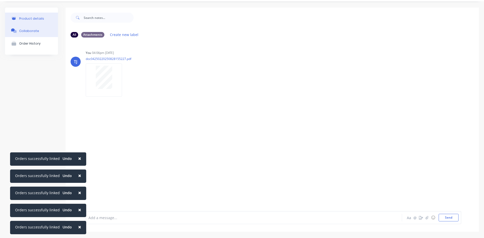
click at [34, 18] on div "Product details" at bounding box center [31, 19] width 25 height 4
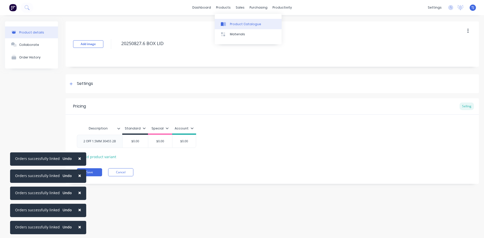
click at [235, 22] on div "Product Catalogue" at bounding box center [245, 24] width 31 height 5
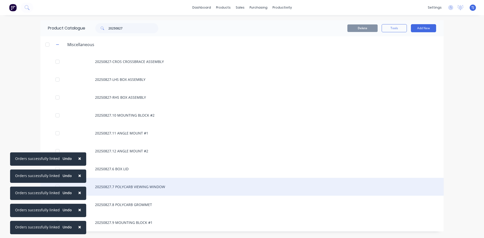
click at [149, 188] on div "20250827.7 POLYCARB VIEWING WINDOW" at bounding box center [241, 187] width 403 height 18
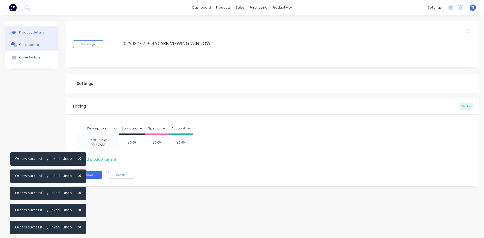
click at [29, 46] on div "Collaborate" at bounding box center [29, 45] width 20 height 4
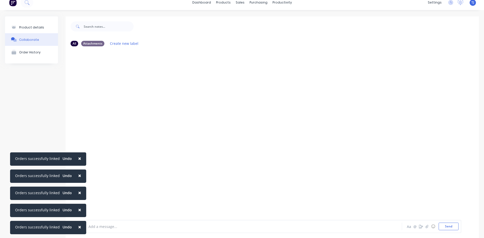
scroll to position [14, 0]
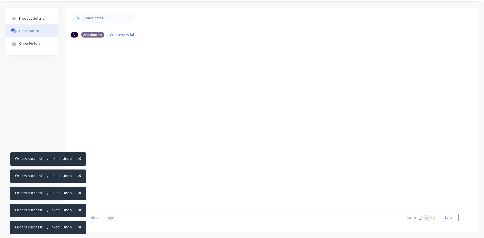
click at [425, 217] on icon "button" at bounding box center [426, 218] width 3 height 4
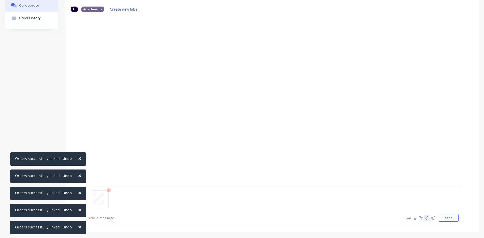
scroll to position [40, 0]
click at [440, 219] on button "Send" at bounding box center [449, 218] width 20 height 8
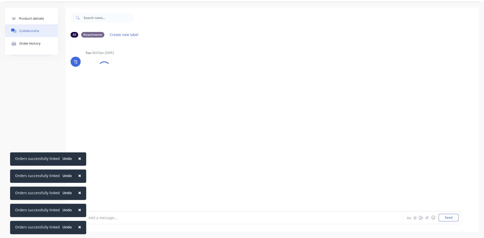
scroll to position [14, 0]
click at [126, 82] on icon "button" at bounding box center [126, 80] width 1 height 5
click at [153, 92] on button "Auto-attach to new orders" at bounding box center [159, 94] width 57 height 12
click at [208, 91] on label at bounding box center [208, 91] width 0 height 0
click at [200, 94] on input "checkbox" at bounding box center [198, 93] width 4 height 5
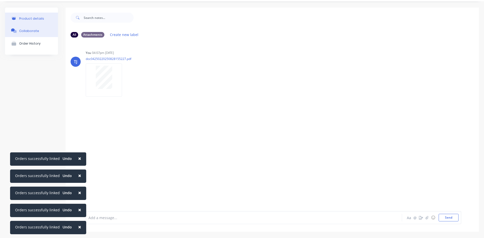
click at [38, 19] on div "Product details" at bounding box center [31, 19] width 25 height 4
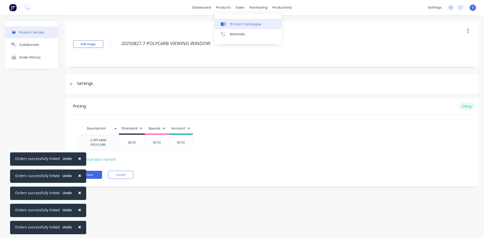
click at [239, 25] on div "Product Catalogue" at bounding box center [245, 24] width 31 height 5
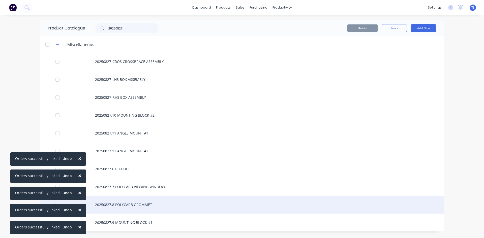
click at [146, 204] on div "20250827.8 POLYCARB GROMMET" at bounding box center [241, 205] width 403 height 18
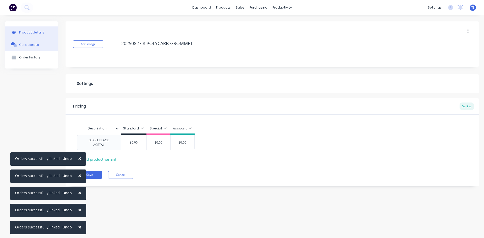
click at [30, 43] on div "Collaborate" at bounding box center [29, 45] width 20 height 4
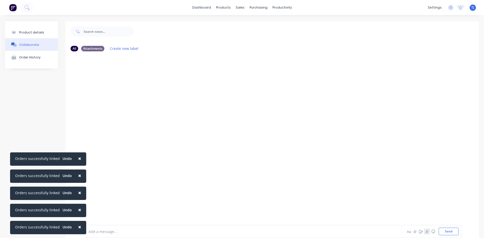
click at [424, 234] on button "button" at bounding box center [427, 232] width 6 height 6
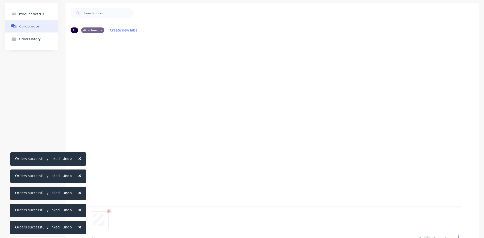
scroll to position [40, 0]
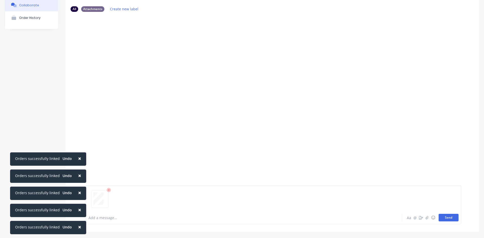
click at [444, 216] on button "Send" at bounding box center [449, 218] width 20 height 8
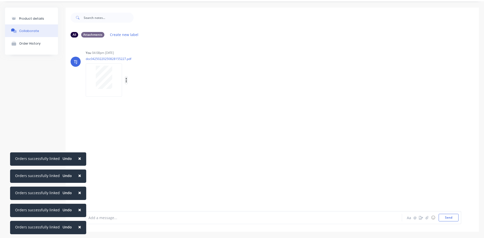
click at [126, 81] on icon "button" at bounding box center [127, 80] width 2 height 6
click at [158, 94] on button "Auto-attach to new orders" at bounding box center [159, 94] width 57 height 12
click at [208, 91] on label at bounding box center [208, 91] width 0 height 0
click at [200, 94] on input "checkbox" at bounding box center [198, 93] width 4 height 5
click at [43, 20] on button "Product details" at bounding box center [31, 19] width 53 height 12
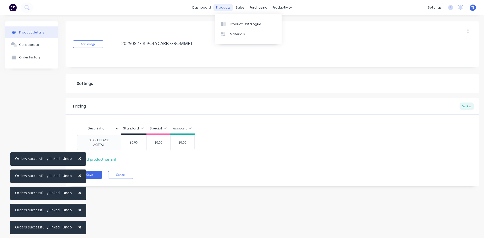
click at [221, 7] on div "products" at bounding box center [223, 8] width 20 height 8
click at [235, 25] on div "Product Catalogue" at bounding box center [245, 24] width 31 height 5
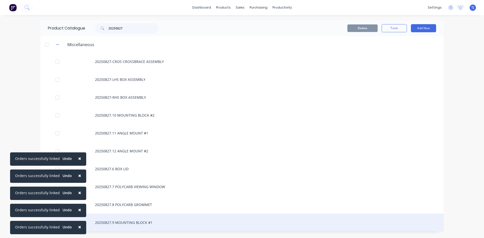
click at [148, 225] on div "20250827.9 MOUNTING BLOCK #1" at bounding box center [241, 223] width 403 height 18
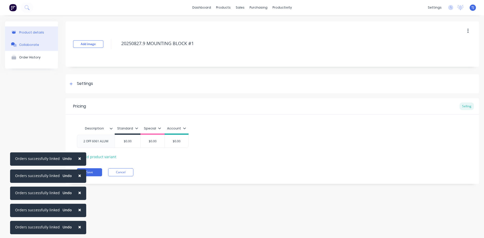
click at [26, 45] on div "Collaborate" at bounding box center [29, 45] width 20 height 4
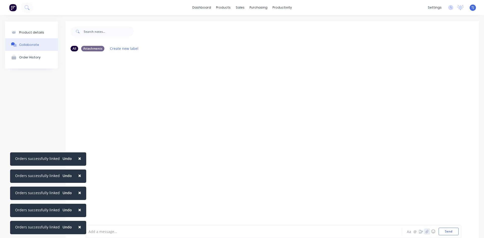
click at [425, 233] on icon "button" at bounding box center [426, 232] width 3 height 4
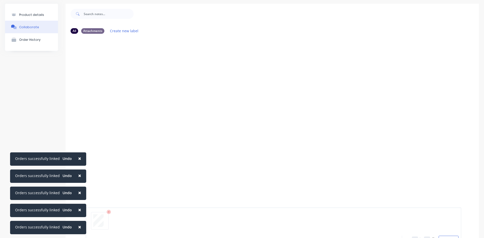
scroll to position [40, 0]
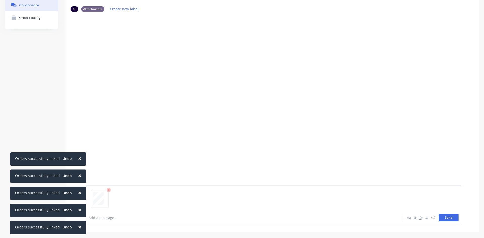
click at [441, 218] on button "Send" at bounding box center [449, 218] width 20 height 8
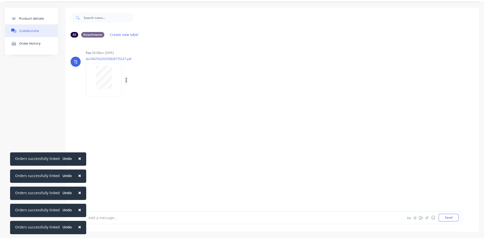
click at [127, 80] on button "button" at bounding box center [126, 80] width 2 height 7
click at [162, 95] on button "Auto-attach to new orders" at bounding box center [159, 94] width 57 height 12
click at [208, 91] on label at bounding box center [208, 91] width 0 height 0
click at [200, 93] on input "checkbox" at bounding box center [198, 93] width 4 height 5
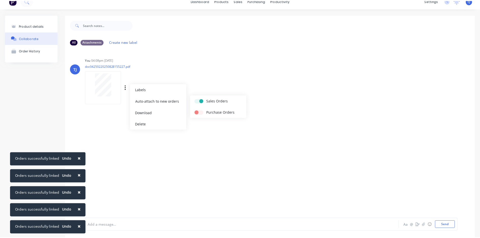
scroll to position [0, 0]
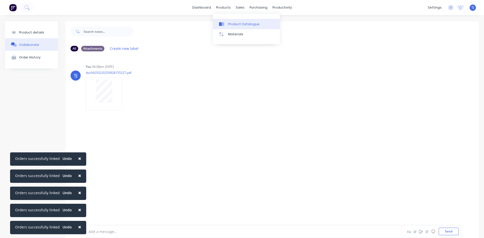
click at [233, 24] on div "Product Catalogue" at bounding box center [243, 24] width 31 height 5
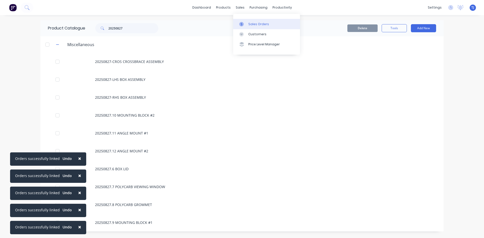
click at [256, 23] on div "Sales Orders" at bounding box center [258, 24] width 21 height 5
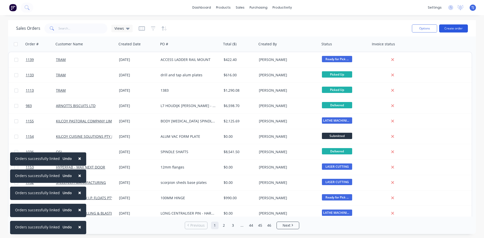
click at [449, 28] on button "Create order" at bounding box center [453, 28] width 29 height 8
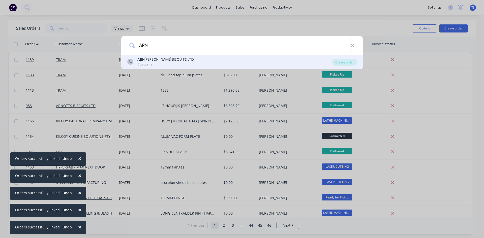
click at [153, 57] on div "[PERSON_NAME] BISCUITS LTD" at bounding box center [165, 59] width 56 height 5
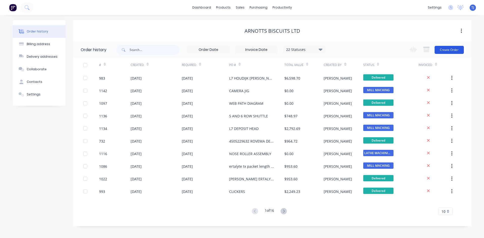
click at [444, 50] on button "Create Order" at bounding box center [448, 50] width 29 height 8
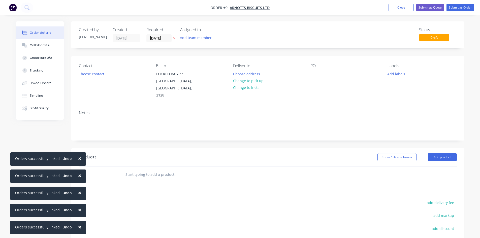
drag, startPoint x: 323, startPoint y: 80, endPoint x: 319, endPoint y: 77, distance: 4.8
click at [323, 79] on div "PO" at bounding box center [344, 82] width 69 height 36
click at [314, 74] on div at bounding box center [314, 73] width 8 height 7
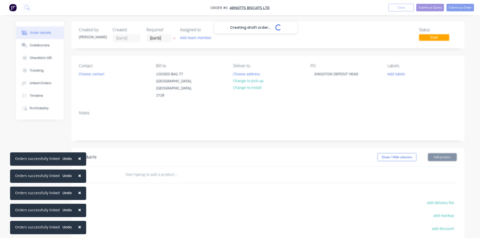
click at [160, 167] on div "Creating draft order... Loading... Order details Collaborate Checklists 0/0 Tra…" at bounding box center [240, 166] width 459 height 290
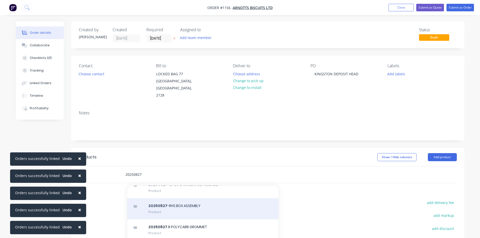
scroll to position [126, 0]
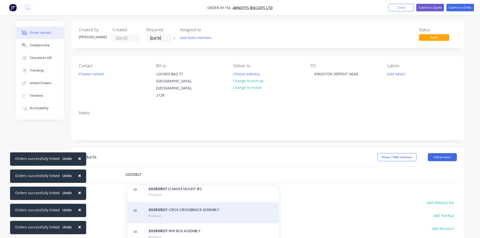
click at [186, 204] on div "20250827 -CROS CROSSBRACE ASSEMBLY Product" at bounding box center [202, 212] width 151 height 21
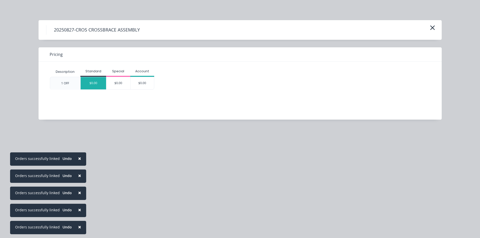
click at [95, 86] on div "$0.00" at bounding box center [93, 83] width 25 height 12
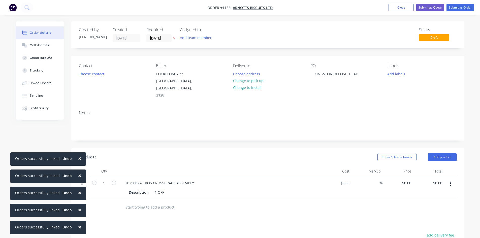
click at [134, 203] on input "text" at bounding box center [175, 207] width 101 height 10
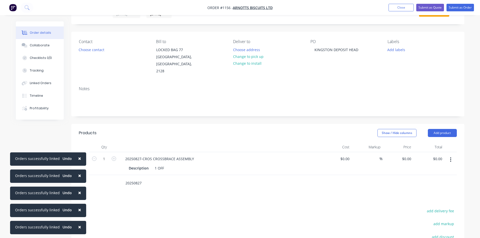
scroll to position [53, 0]
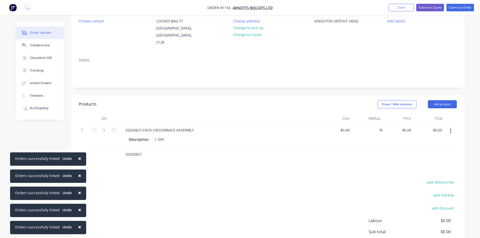
click at [145, 149] on input "20250827" at bounding box center [175, 154] width 101 height 10
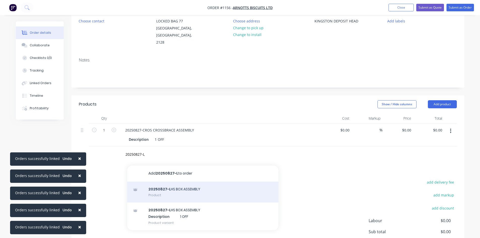
click at [162, 185] on div "20250827-L HS BOX ASSEMBLY Product" at bounding box center [202, 192] width 151 height 21
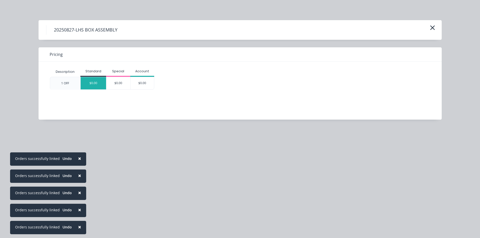
click at [97, 87] on div "$0.00" at bounding box center [93, 83] width 25 height 12
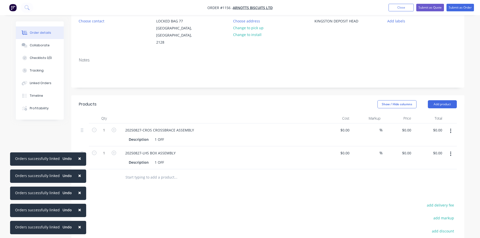
click at [155, 172] on input "text" at bounding box center [175, 177] width 101 height 10
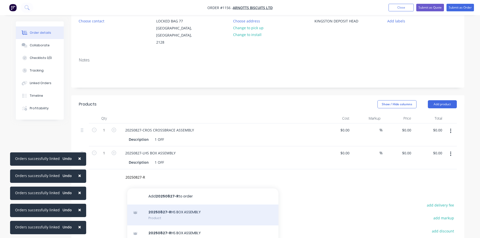
click at [159, 207] on div "20250827-R HS BOX ASSEMBLY Product" at bounding box center [202, 215] width 151 height 21
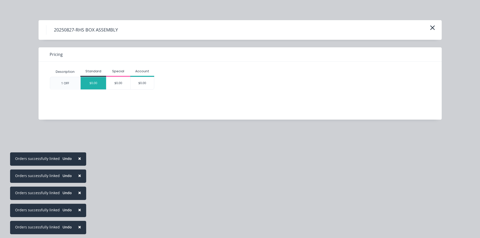
click at [99, 84] on div "$0.00" at bounding box center [93, 83] width 25 height 12
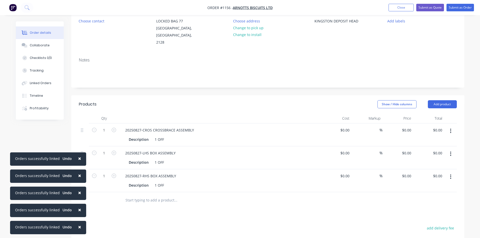
click at [144, 195] on input "text" at bounding box center [175, 200] width 101 height 10
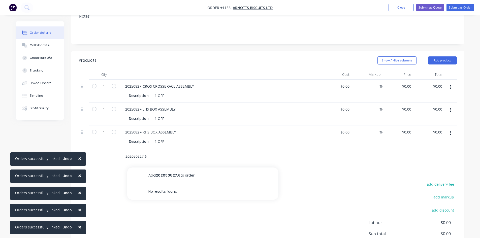
scroll to position [103, 0]
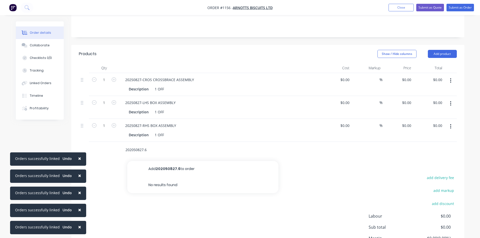
click at [134, 145] on input "202050827.6" at bounding box center [175, 150] width 101 height 10
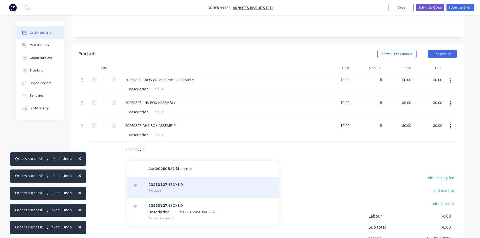
click at [170, 183] on div "20250827.6 BOX LID Product" at bounding box center [202, 187] width 151 height 21
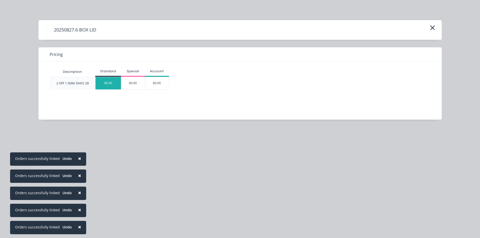
click at [110, 81] on div "$0.00" at bounding box center [108, 83] width 25 height 12
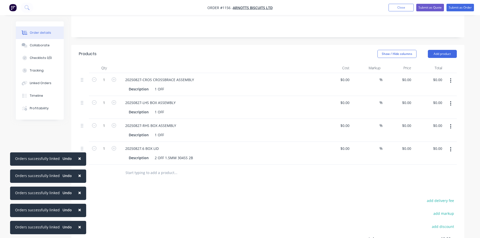
click at [141, 168] on input "text" at bounding box center [175, 173] width 101 height 10
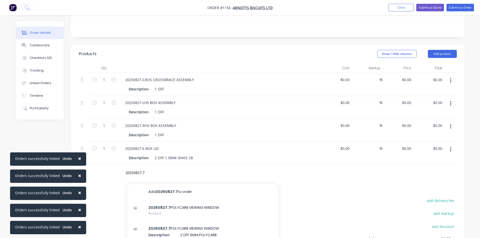
click at [169, 208] on div "20250827.7 POLYCARB VIEWING WINDOW Product" at bounding box center [202, 210] width 151 height 21
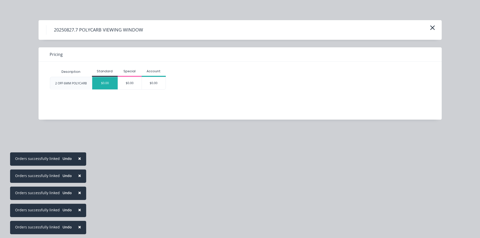
click at [108, 84] on div "$0.00" at bounding box center [104, 83] width 25 height 12
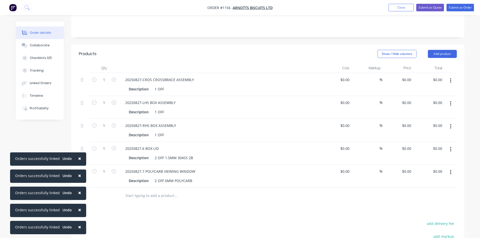
click at [134, 192] on input "text" at bounding box center [175, 196] width 101 height 10
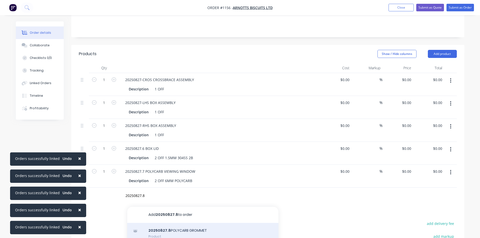
click at [189, 226] on div "20250827.8 POLYCARB GROMMET Product" at bounding box center [202, 233] width 151 height 21
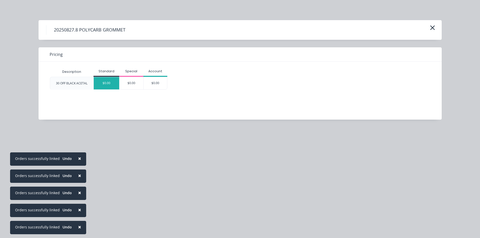
click at [107, 86] on div "$0.00" at bounding box center [106, 83] width 25 height 12
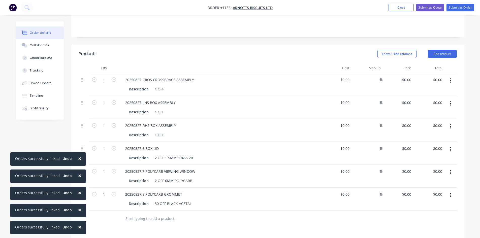
click at [145, 214] on input "text" at bounding box center [175, 219] width 101 height 10
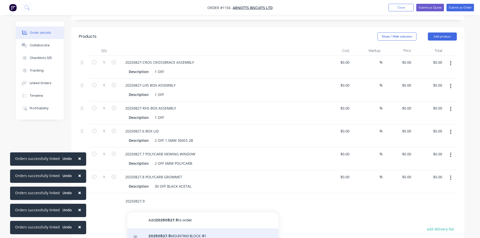
scroll to position [129, 0]
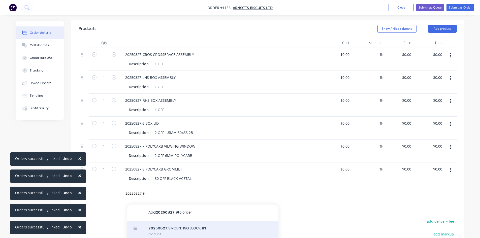
click at [180, 224] on div "20250827.9 MOUNTING BLOCK #1 Product" at bounding box center [202, 231] width 151 height 21
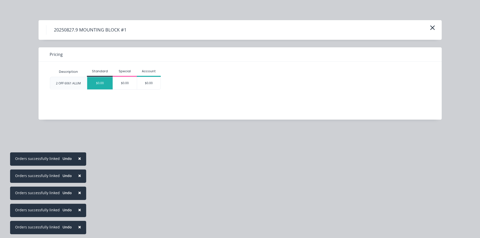
click at [100, 83] on div "$0.00" at bounding box center [99, 83] width 25 height 12
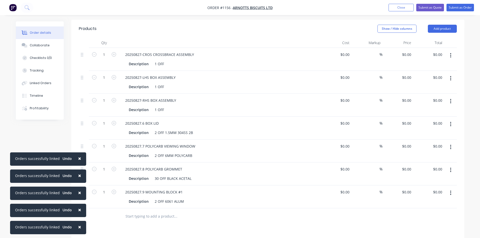
click at [140, 214] on input "text" at bounding box center [175, 216] width 101 height 10
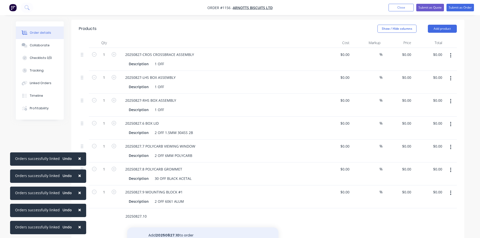
scroll to position [154, 0]
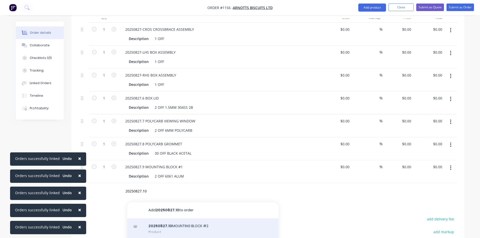
click at [176, 223] on div "20250827.10 MOUNTING BLOCK #2 Product" at bounding box center [202, 229] width 151 height 21
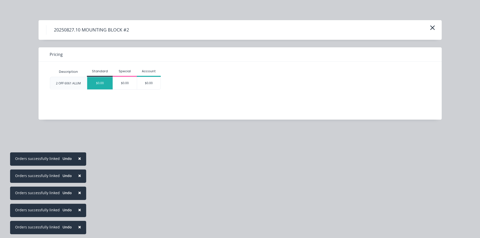
click at [96, 84] on div "$0.00" at bounding box center [99, 83] width 25 height 12
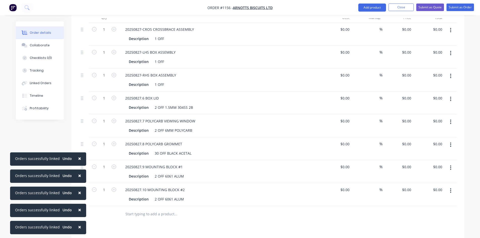
click at [136, 209] on input "text" at bounding box center [175, 214] width 101 height 10
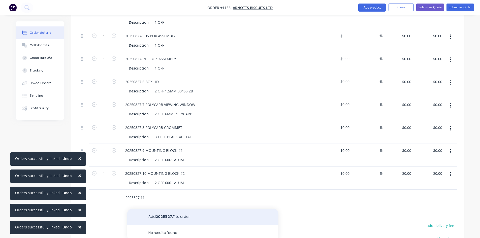
scroll to position [179, 0]
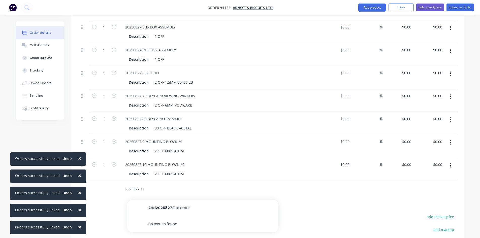
click at [132, 184] on input "2025827.11" at bounding box center [175, 189] width 101 height 10
click at [134, 184] on input "2025827.11" at bounding box center [175, 189] width 101 height 10
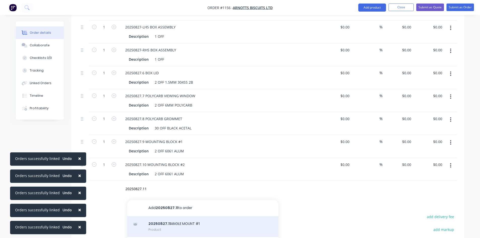
click at [162, 221] on div "20250827.11 ANGLE MOUNT #1 Product" at bounding box center [202, 226] width 151 height 21
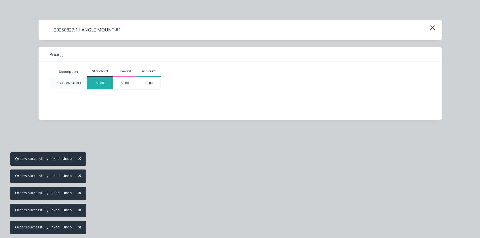
click at [101, 82] on div "$0.00" at bounding box center [99, 83] width 25 height 12
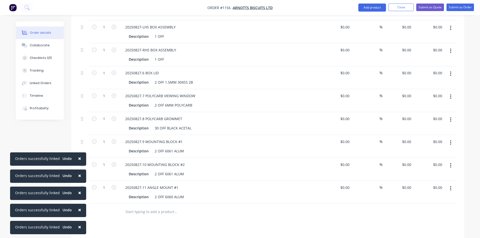
click at [150, 208] on input "text" at bounding box center [175, 212] width 101 height 10
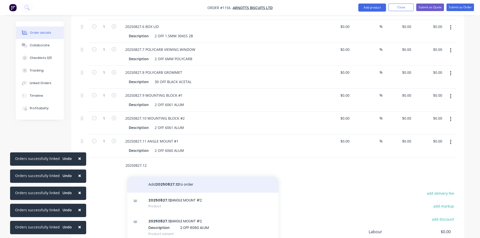
scroll to position [229, 0]
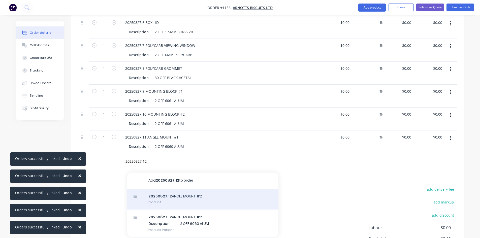
click at [168, 189] on div "20250827.12 ANGLE MOUNT #2 Product" at bounding box center [202, 199] width 151 height 21
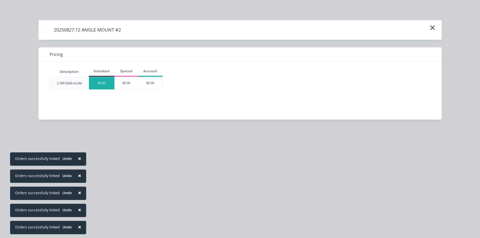
click at [99, 84] on div "$0.00" at bounding box center [101, 83] width 25 height 12
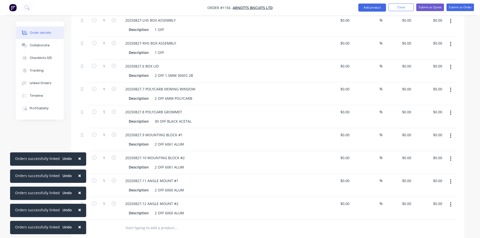
scroll to position [179, 0]
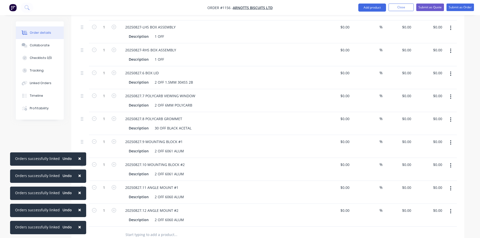
click at [111, 70] on button "button" at bounding box center [114, 72] width 7 height 5
click at [113, 94] on icon "button" at bounding box center [114, 96] width 5 height 5
click at [110, 8] on input "1" at bounding box center [104, 5] width 13 height 8
click at [116, 139] on icon "button" at bounding box center [114, 141] width 5 height 5
click at [114, 162] on icon "button" at bounding box center [114, 164] width 5 height 5
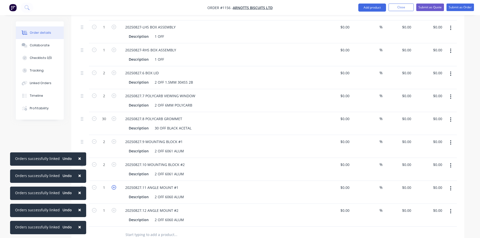
click at [115, 185] on icon "button" at bounding box center [114, 187] width 5 height 5
click at [114, 208] on icon "button" at bounding box center [114, 210] width 5 height 5
click at [454, 9] on button "Submit as Order" at bounding box center [460, 8] width 27 height 8
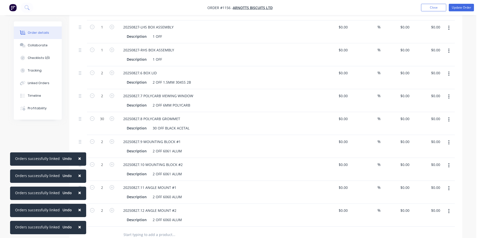
scroll to position [0, 0]
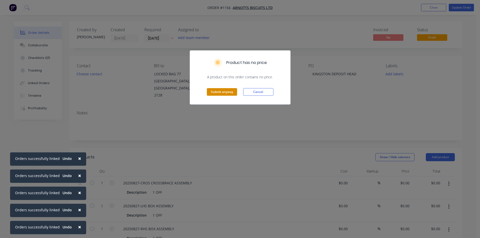
click at [229, 93] on button "Submit anyway" at bounding box center [222, 92] width 30 height 8
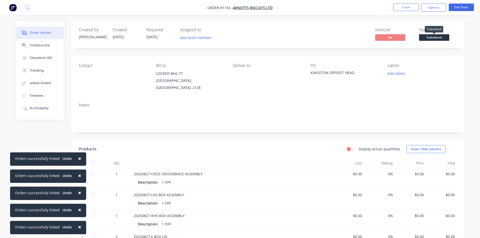
click at [441, 36] on span "Submitted" at bounding box center [434, 37] width 30 height 6
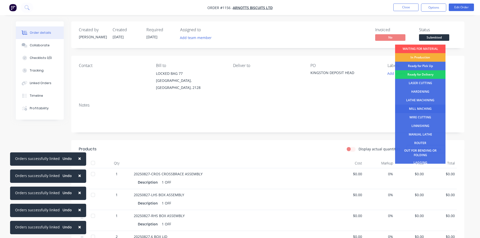
click at [419, 111] on div "MILL MACHING" at bounding box center [420, 109] width 50 height 9
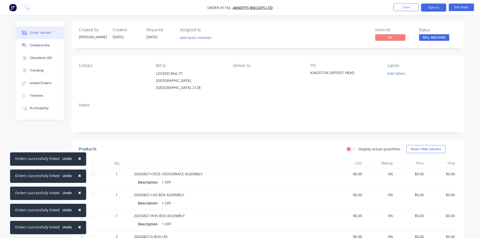
click at [432, 8] on button "Options" at bounding box center [433, 8] width 25 height 8
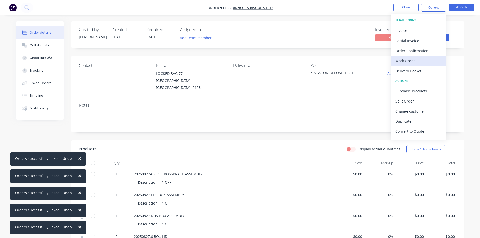
click at [406, 59] on div "Work Order" at bounding box center [418, 60] width 46 height 7
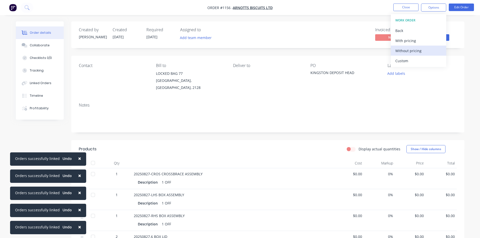
click at [409, 51] on div "Without pricing" at bounding box center [418, 50] width 46 height 7
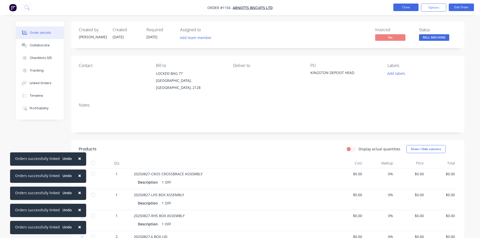
click at [402, 6] on button "Close" at bounding box center [405, 8] width 25 height 8
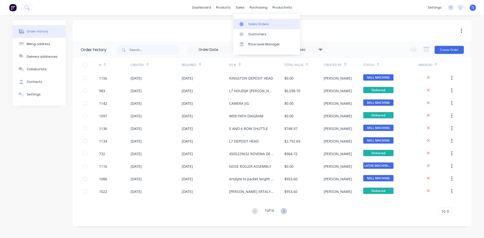
click at [257, 24] on div "Sales Orders" at bounding box center [258, 24] width 21 height 5
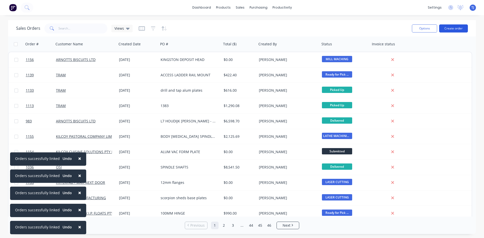
click at [456, 31] on button "Create order" at bounding box center [453, 28] width 29 height 8
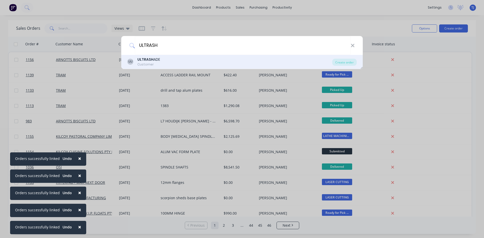
click at [159, 62] on div "UU ULTRASH ADE Customer" at bounding box center [229, 62] width 205 height 10
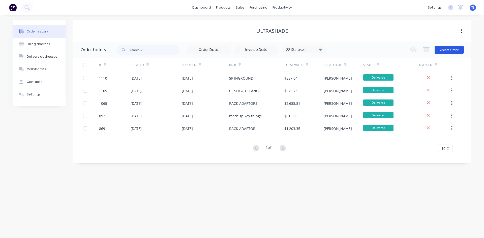
click at [453, 50] on button "Create Order" at bounding box center [448, 50] width 29 height 8
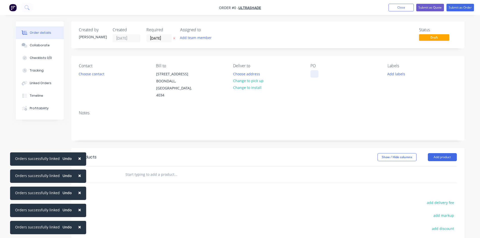
click at [316, 77] on div at bounding box center [314, 73] width 8 height 7
click at [440, 151] on div "Order details Collaborate Checklists 0/0 Tracking Linked Orders Timeline Profit…" at bounding box center [240, 166] width 459 height 290
click at [440, 153] on button "Add product" at bounding box center [442, 157] width 29 height 8
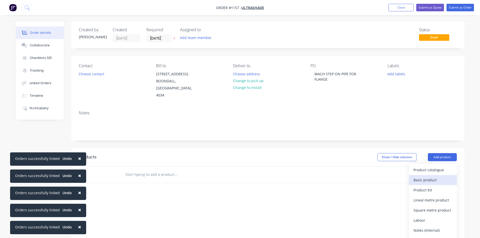
click at [430, 176] on div "Basic product" at bounding box center [433, 179] width 39 height 7
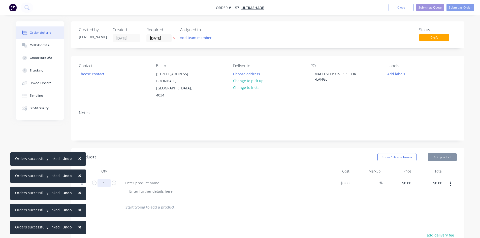
click at [104, 179] on input "1" at bounding box center [104, 183] width 13 height 8
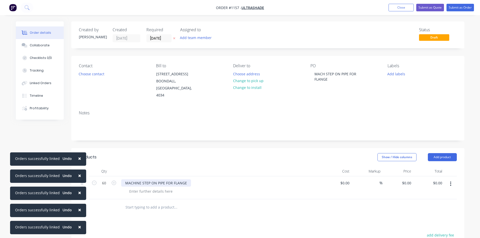
click at [126, 179] on div "MACHINE STEP ON PIPE FOR FLANGE" at bounding box center [156, 182] width 70 height 7
drag, startPoint x: 169, startPoint y: 177, endPoint x: 115, endPoint y: 172, distance: 53.9
click at [123, 179] on div "SMARTWAY CE IN-GROUND MACHINE STEP ON PIPE FOR FLANGE" at bounding box center [179, 182] width 117 height 7
click at [469, 6] on button "Submit as Order" at bounding box center [460, 8] width 27 height 8
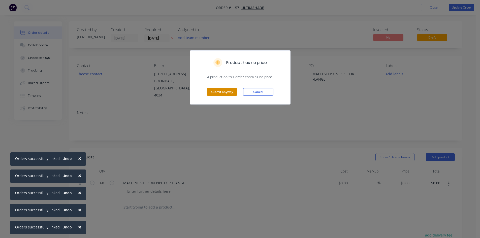
click at [228, 90] on button "Submit anyway" at bounding box center [222, 92] width 30 height 8
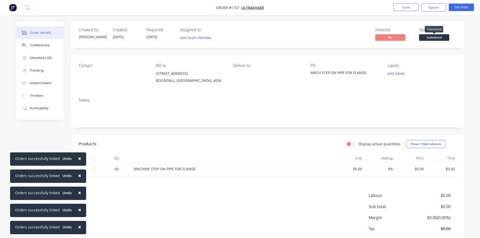
click at [443, 39] on span "Submitted" at bounding box center [434, 37] width 30 height 6
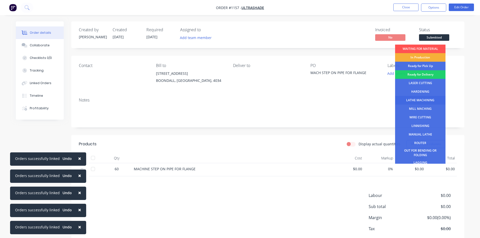
click at [424, 101] on div "LATHE MACHINING" at bounding box center [420, 100] width 50 height 9
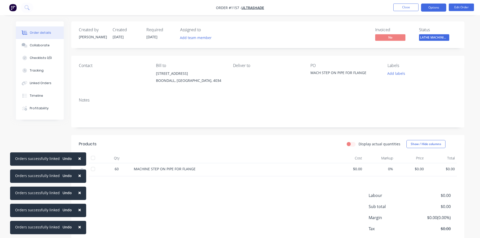
click at [432, 10] on button "Options" at bounding box center [433, 8] width 25 height 8
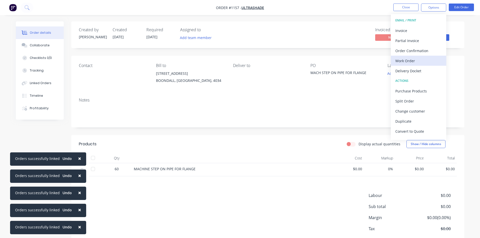
click at [416, 63] on div "Work Order" at bounding box center [418, 60] width 46 height 7
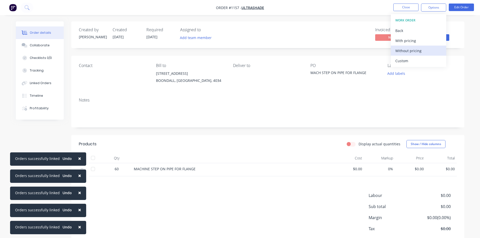
click at [410, 48] on div "Without pricing" at bounding box center [418, 50] width 46 height 7
